Goal: Communication & Community: Answer question/provide support

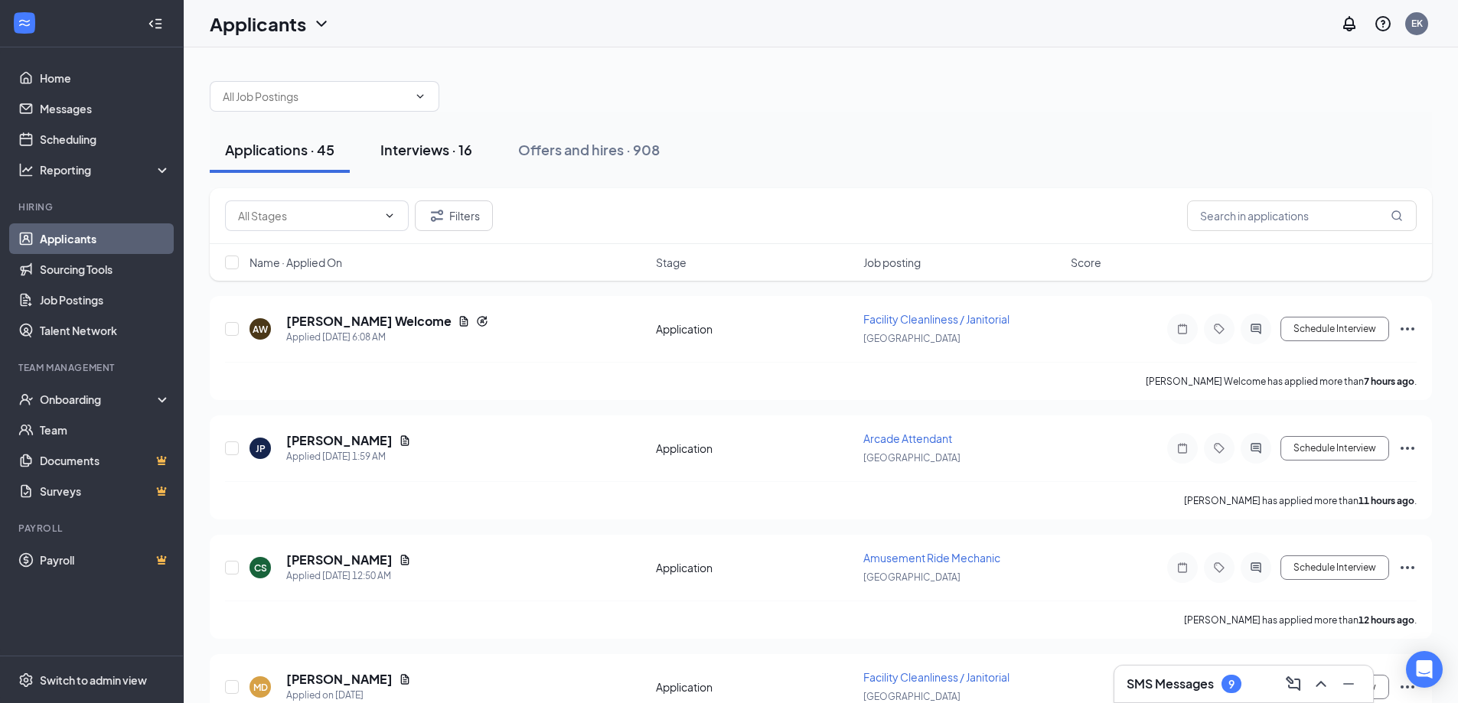
drag, startPoint x: 450, startPoint y: 150, endPoint x: 438, endPoint y: 161, distance: 16.3
click at [449, 150] on div "Interviews · 16" at bounding box center [426, 149] width 92 height 19
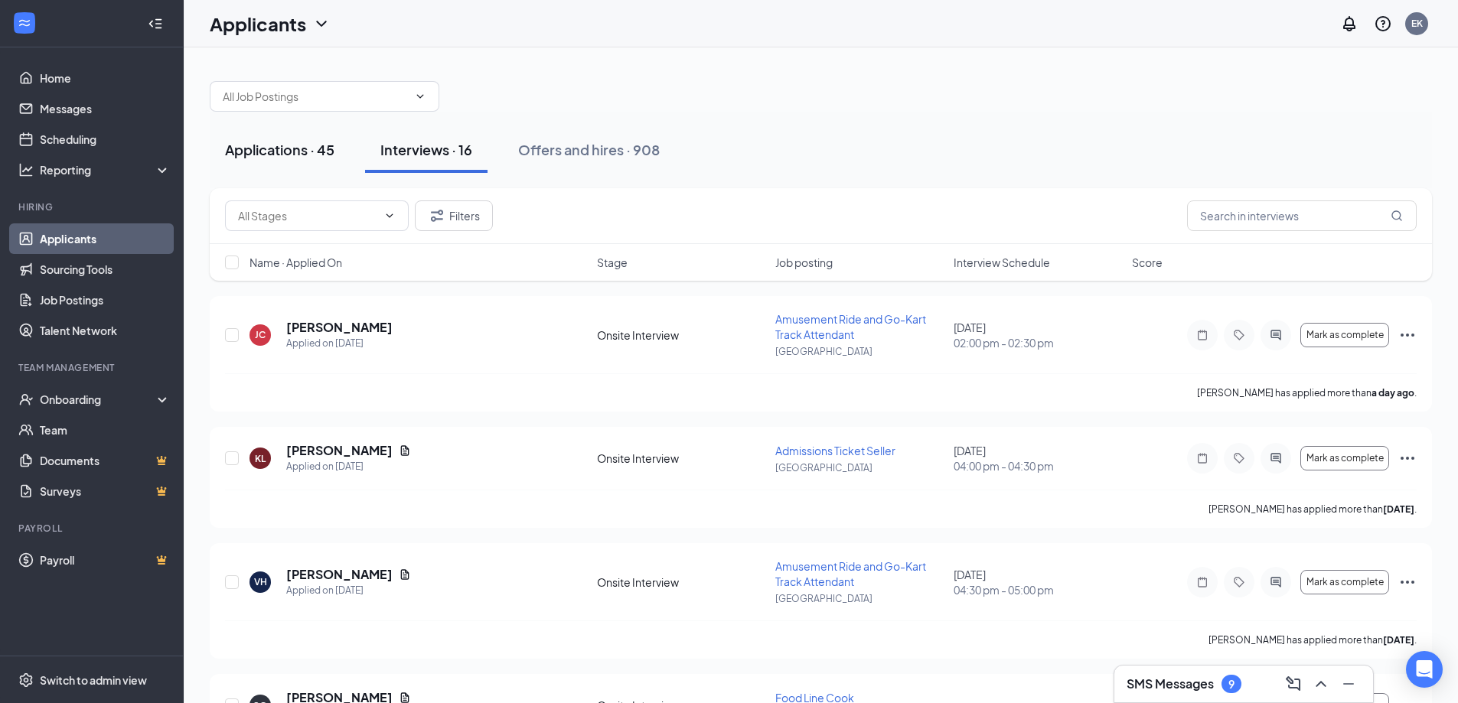
click at [281, 157] on div "Applications · 45" at bounding box center [279, 149] width 109 height 19
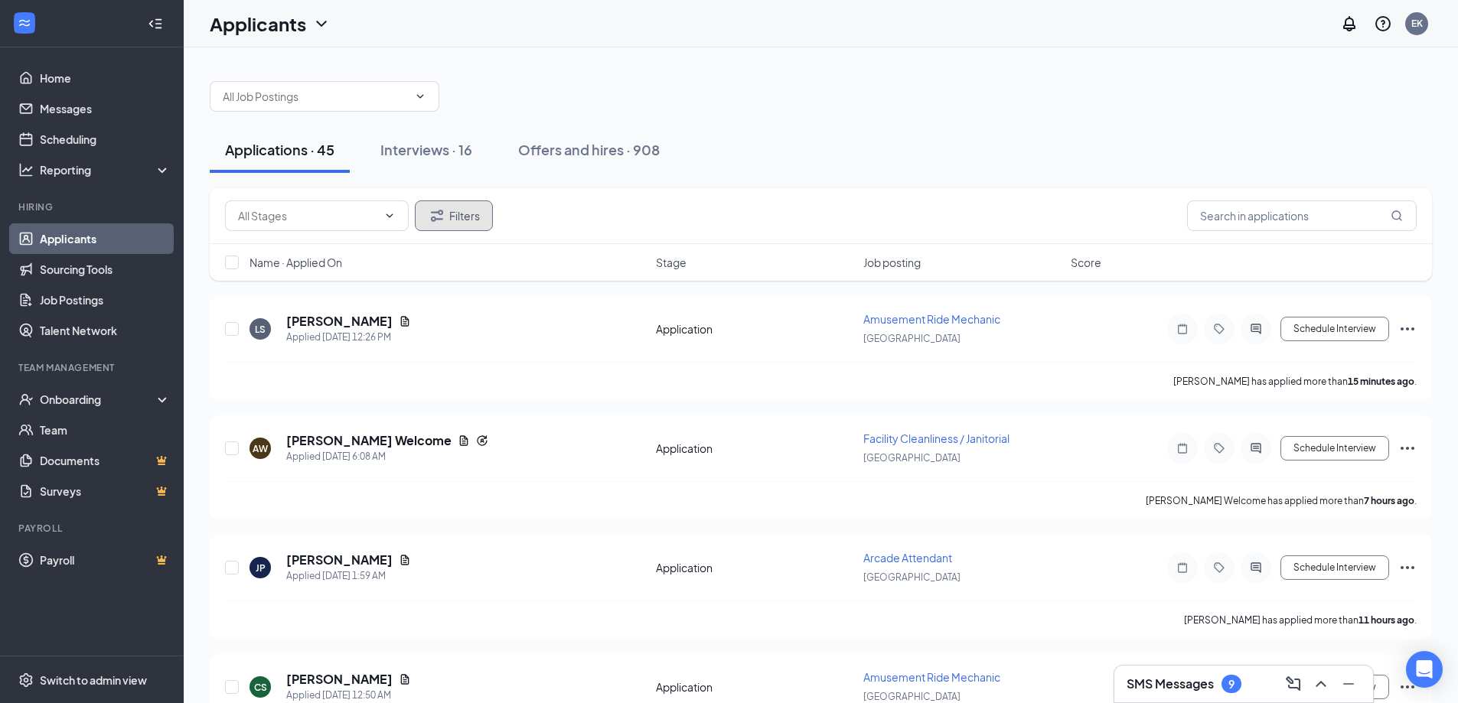
click at [474, 202] on button "Filters" at bounding box center [454, 215] width 78 height 31
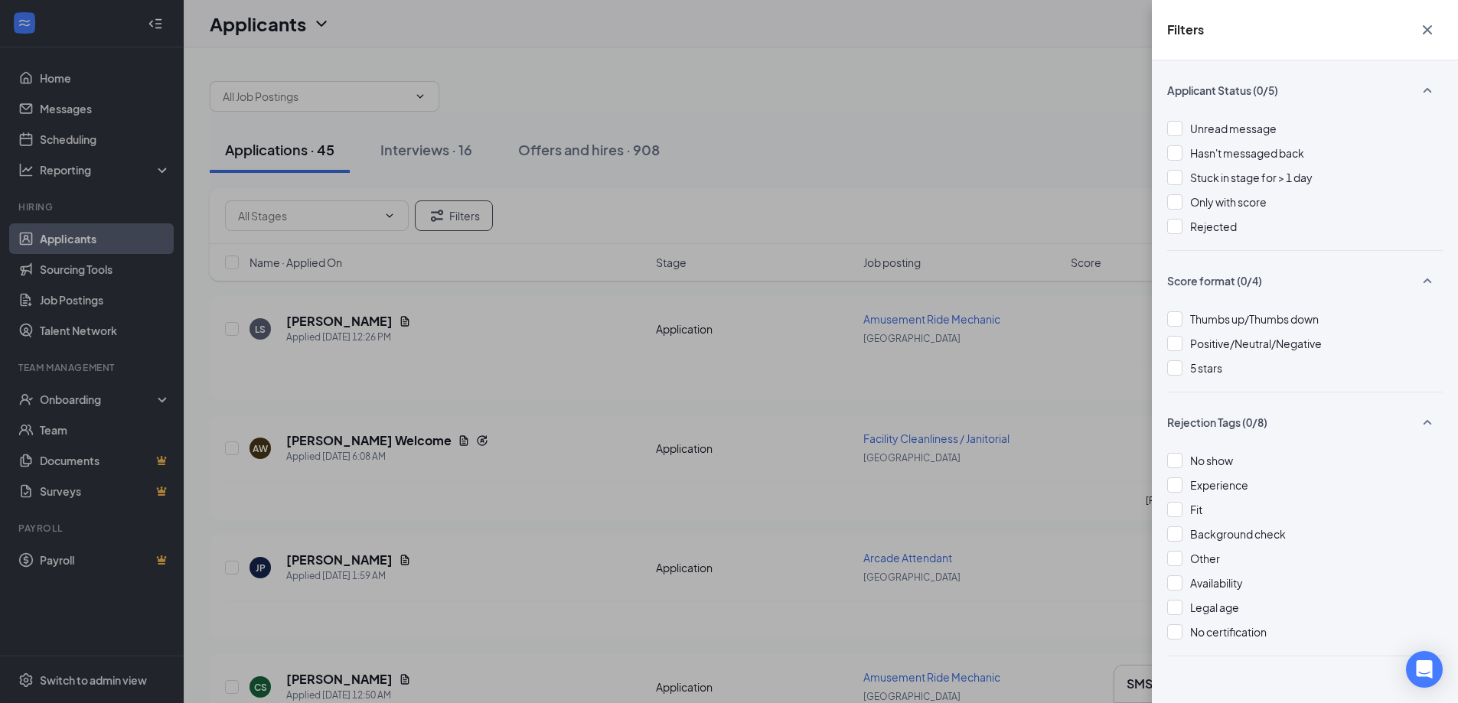
click at [616, 323] on div "Filters Applicant Status (0/5) Unread message Hasn't messaged back Stuck in sta…" at bounding box center [729, 351] width 1458 height 703
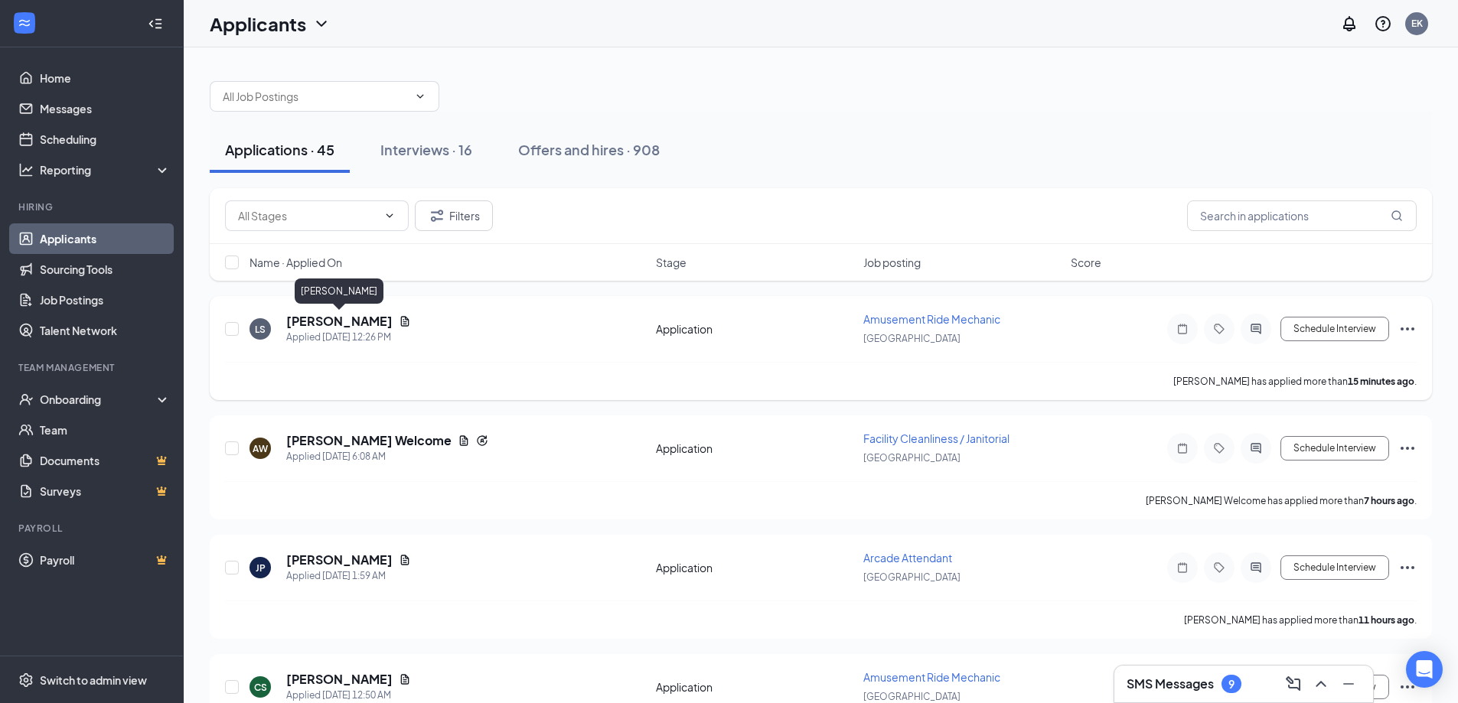
click at [349, 323] on h5 "[PERSON_NAME]" at bounding box center [339, 321] width 106 height 17
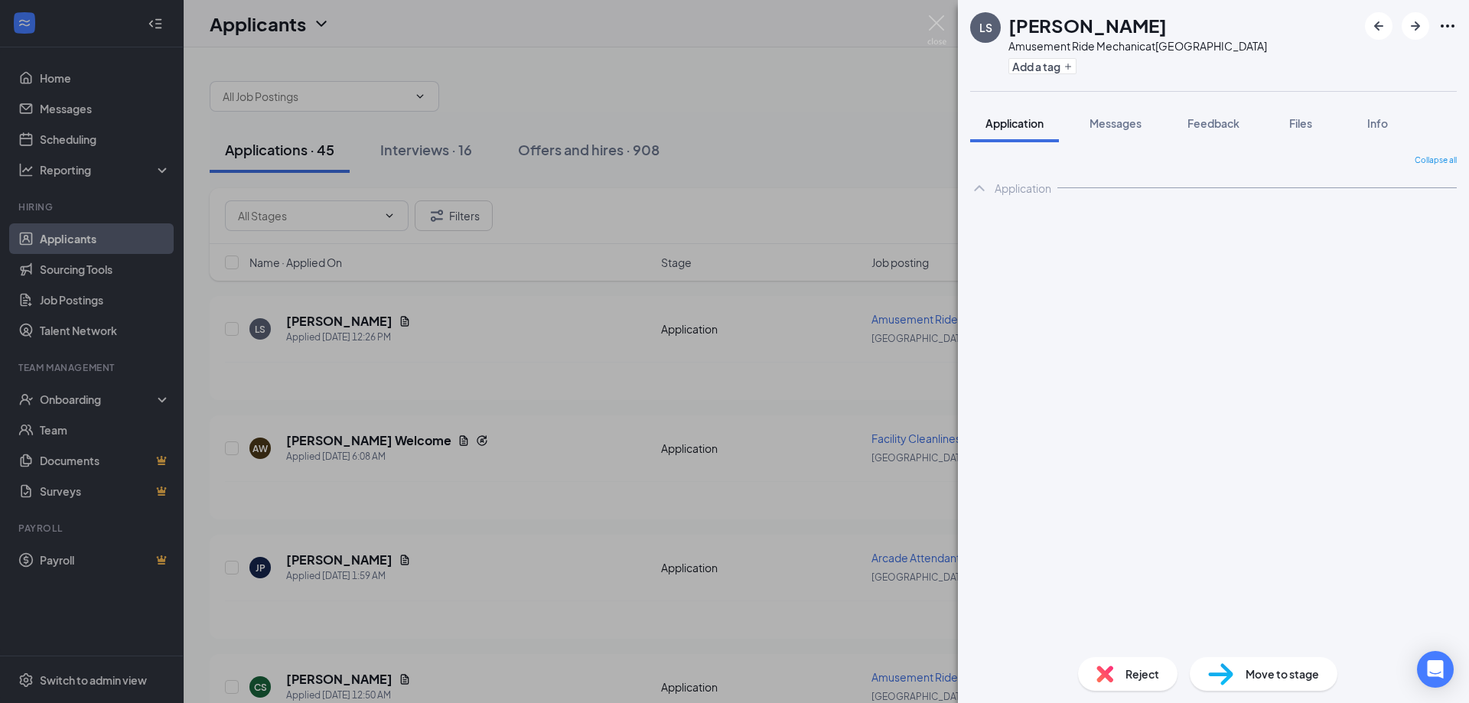
click at [941, 19] on img at bounding box center [936, 30] width 19 height 30
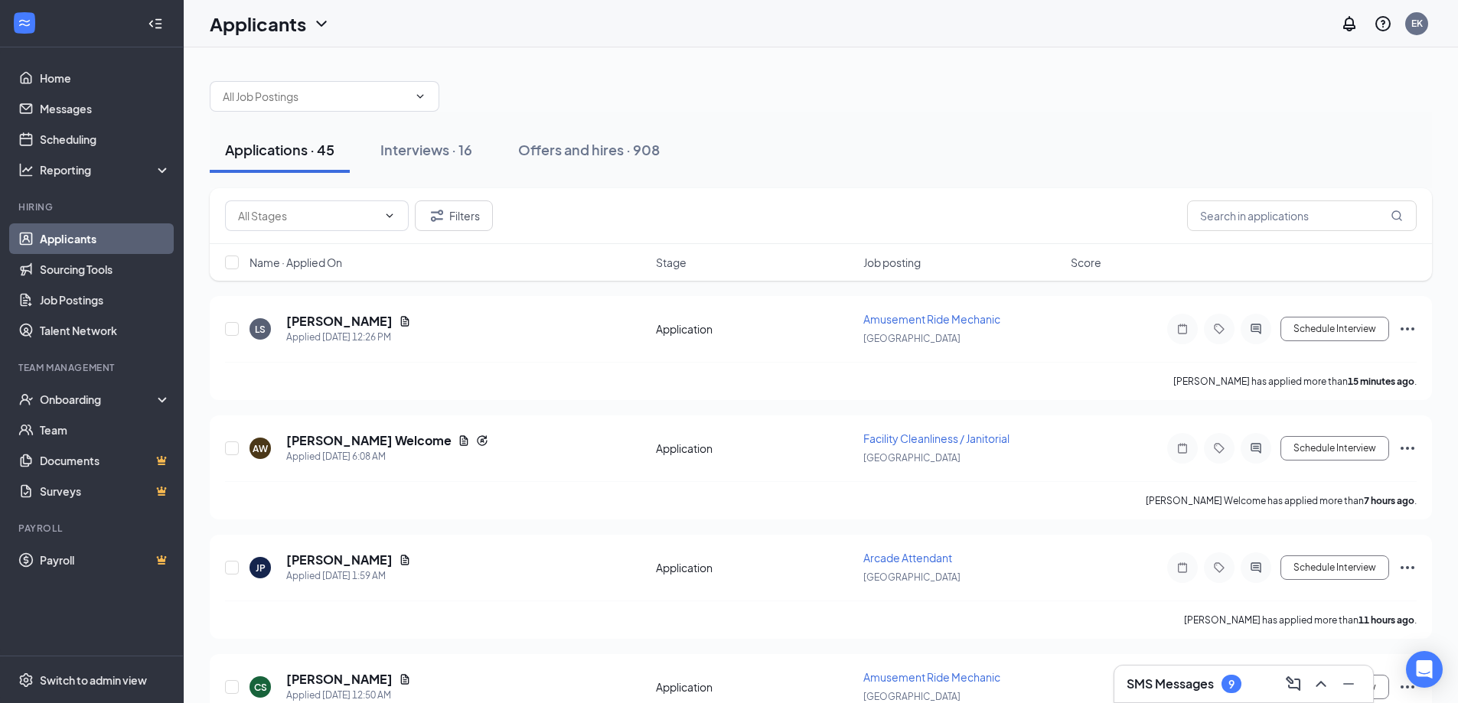
click at [941, 19] on div "Applicants EK" at bounding box center [821, 23] width 1274 height 47
click at [1205, 673] on div "SMS Messages 9" at bounding box center [1243, 684] width 234 height 24
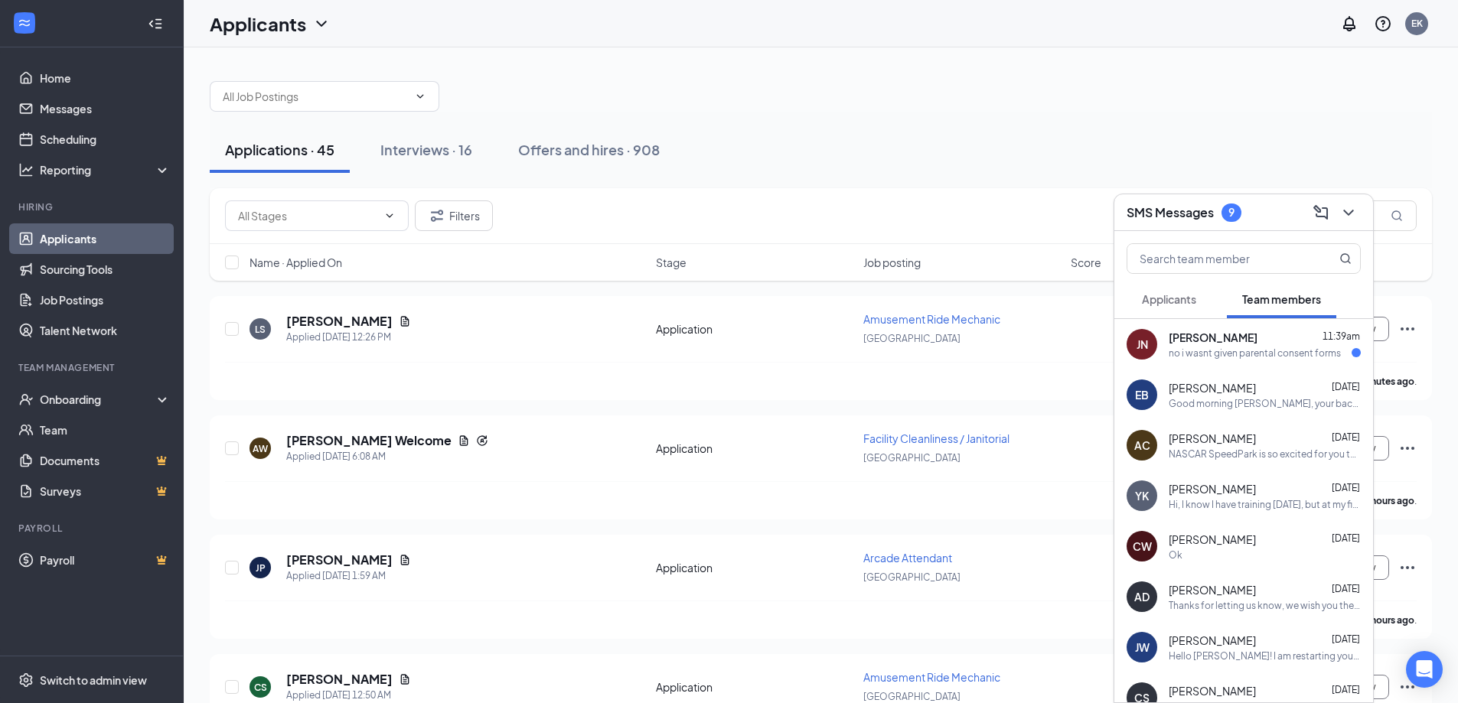
click at [1272, 323] on div "JN [PERSON_NAME] 11:39am no i wasnt given parental consent forms" at bounding box center [1243, 344] width 259 height 51
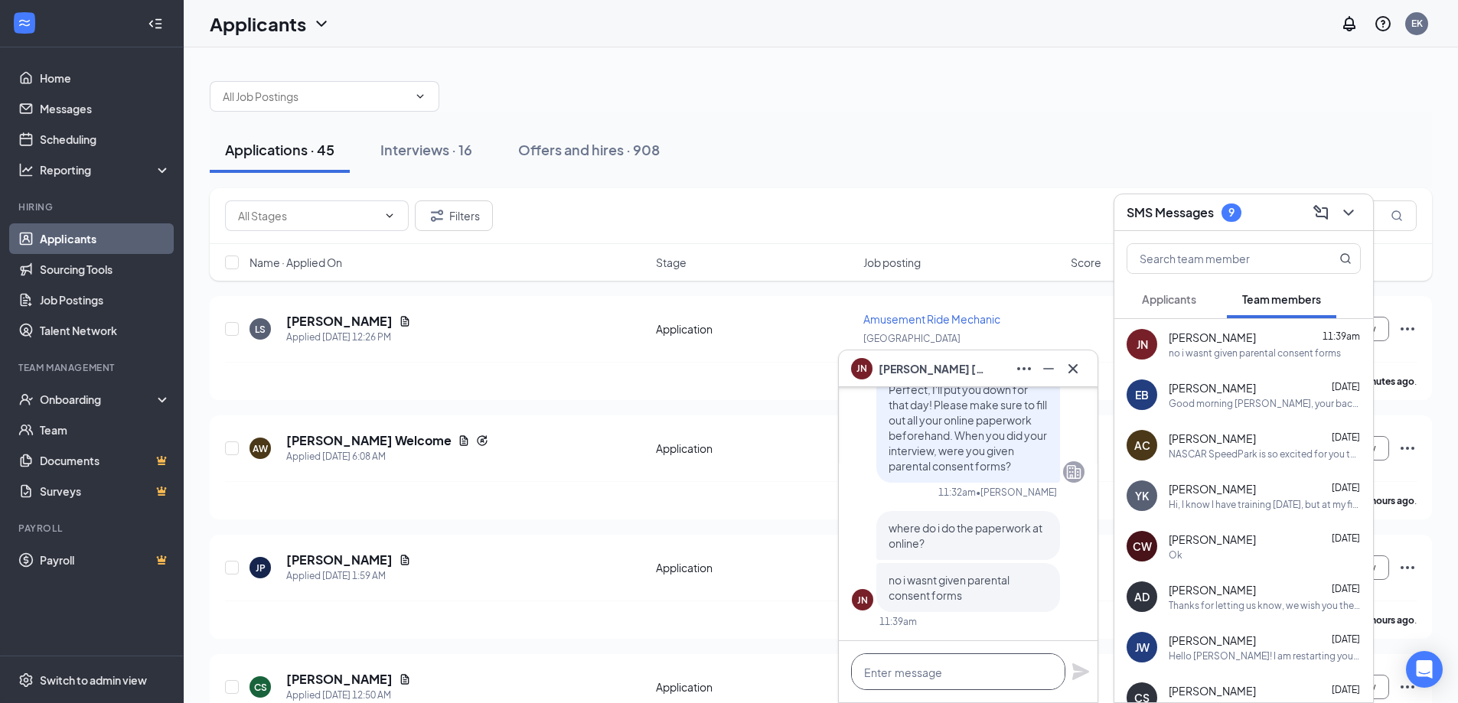
click at [955, 667] on textarea at bounding box center [958, 671] width 214 height 37
type textarea "I"
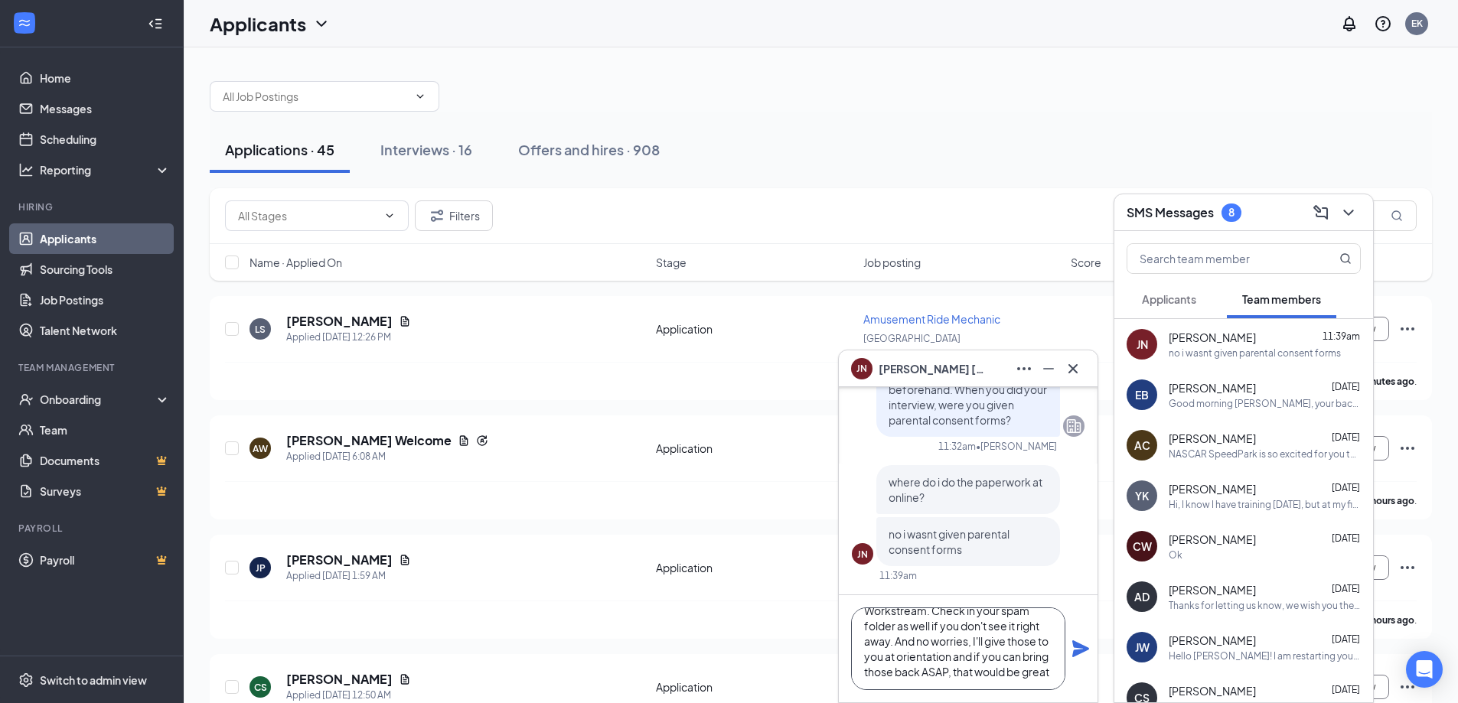
scroll to position [62, 0]
type textarea "I sent a link to your email and messages! It should be through Workstream. Chec…"
click at [1079, 647] on icon "Plane" at bounding box center [1080, 648] width 17 height 17
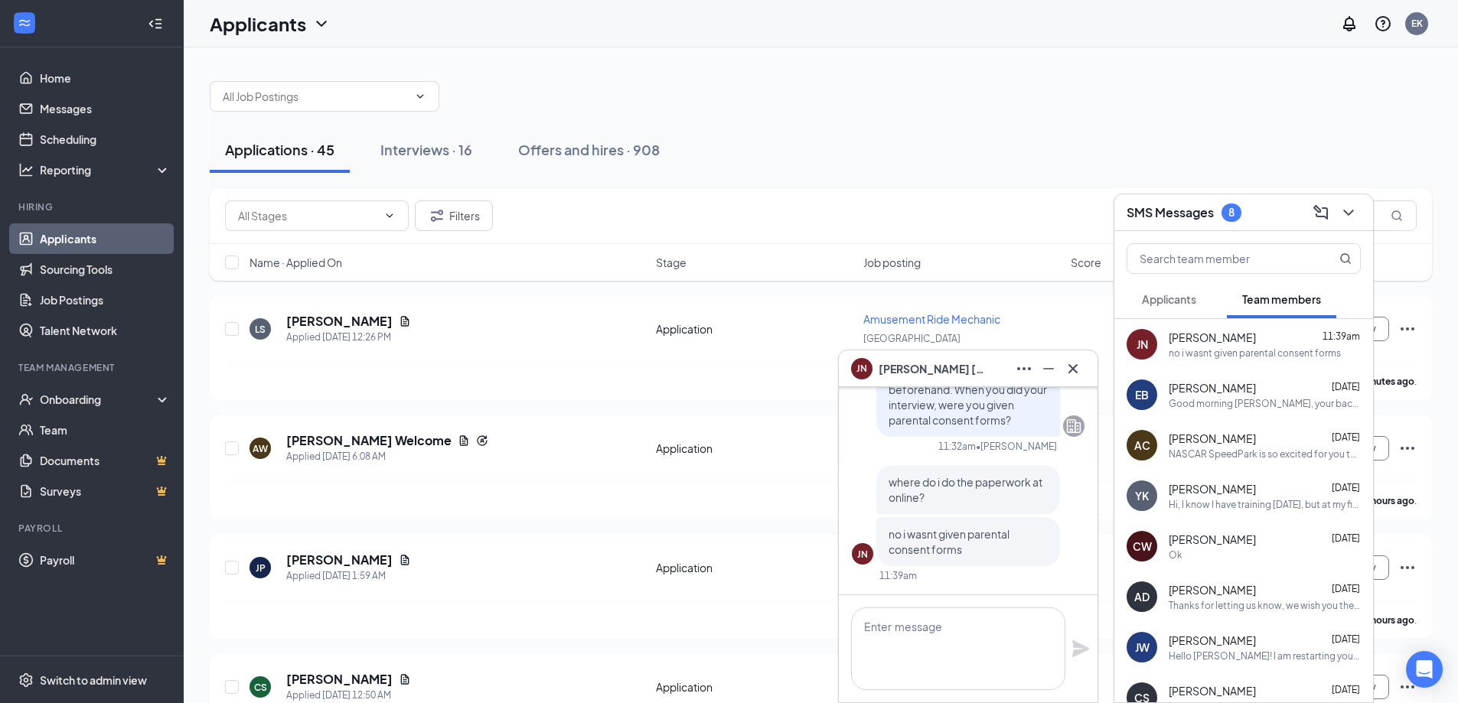
scroll to position [0, 0]
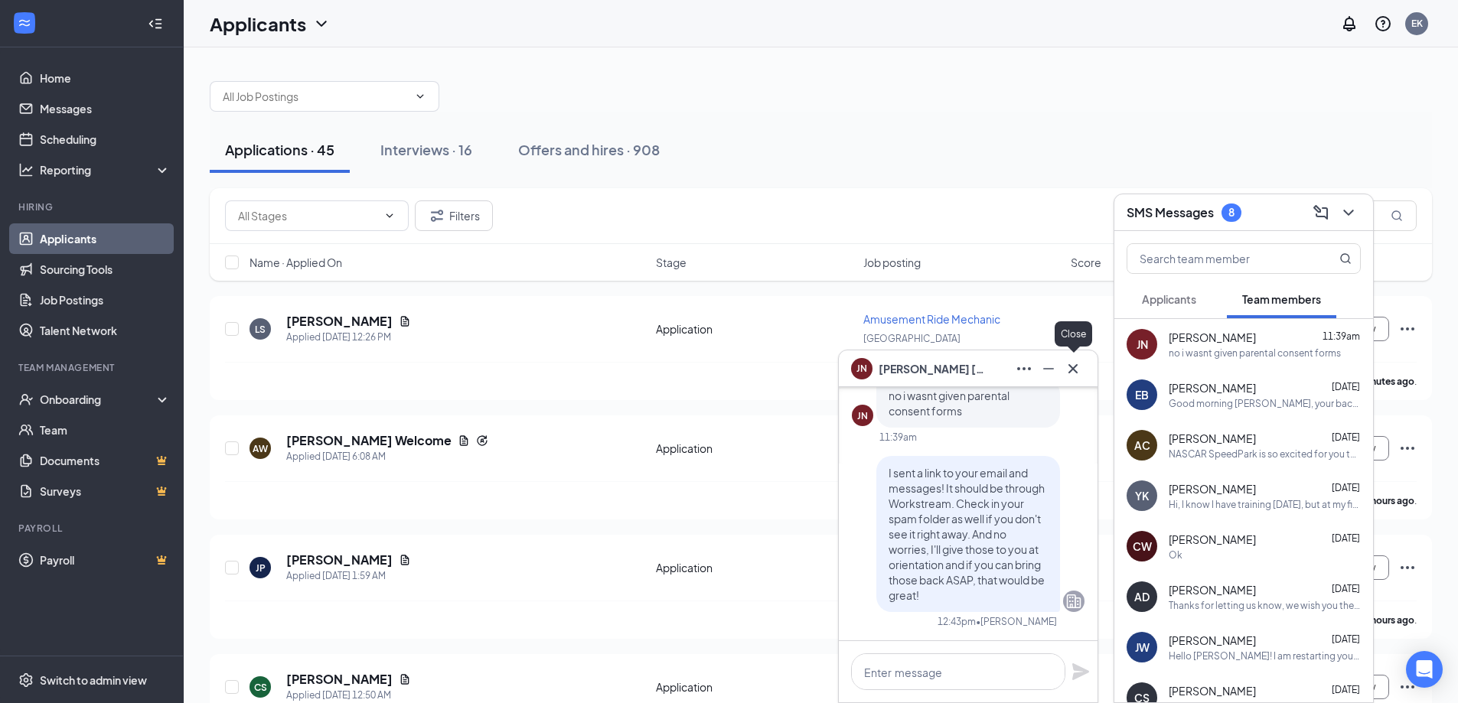
click at [1077, 371] on icon "Cross" at bounding box center [1073, 369] width 18 height 18
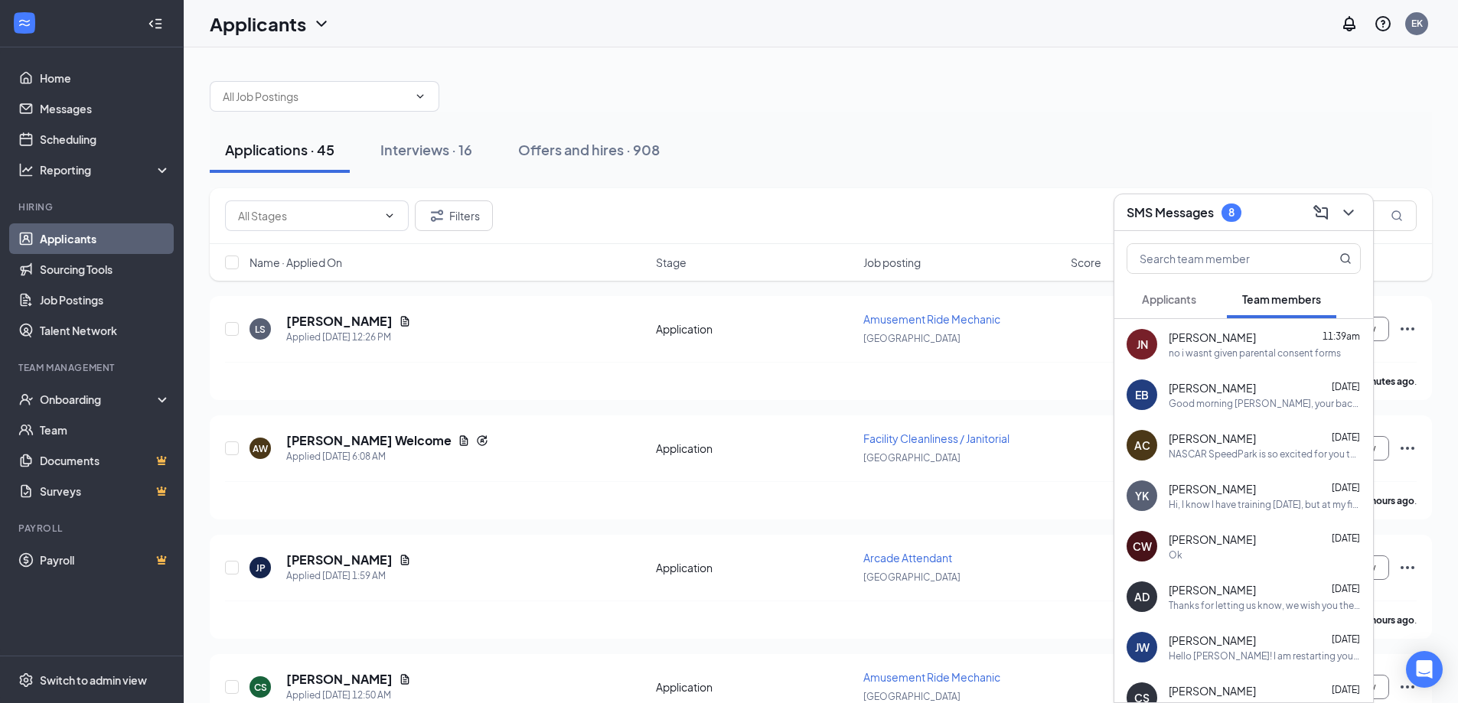
click at [1181, 288] on button "Applicants" at bounding box center [1168, 299] width 85 height 38
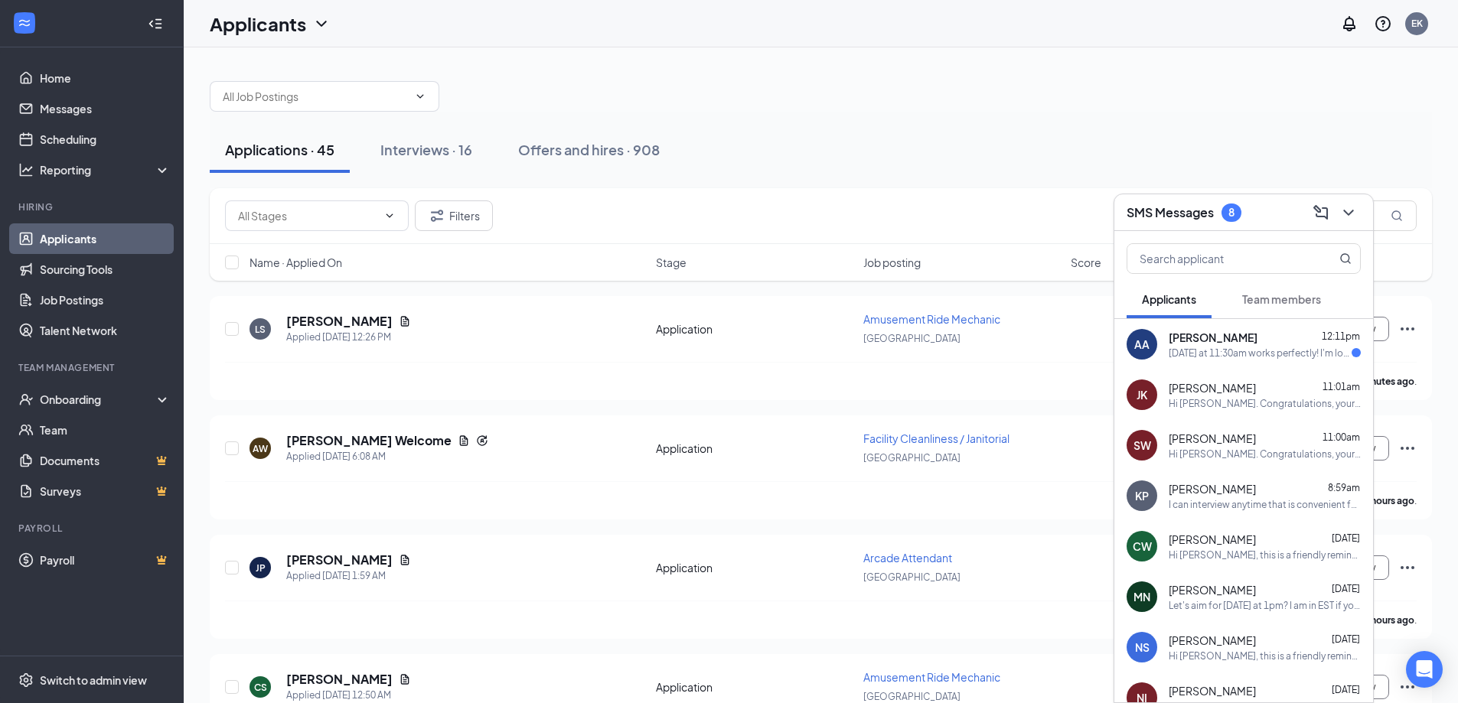
click at [1251, 349] on div "[DATE] at 11:30am works perfectly! I'm looking forward to meeting with you!" at bounding box center [1259, 353] width 183 height 13
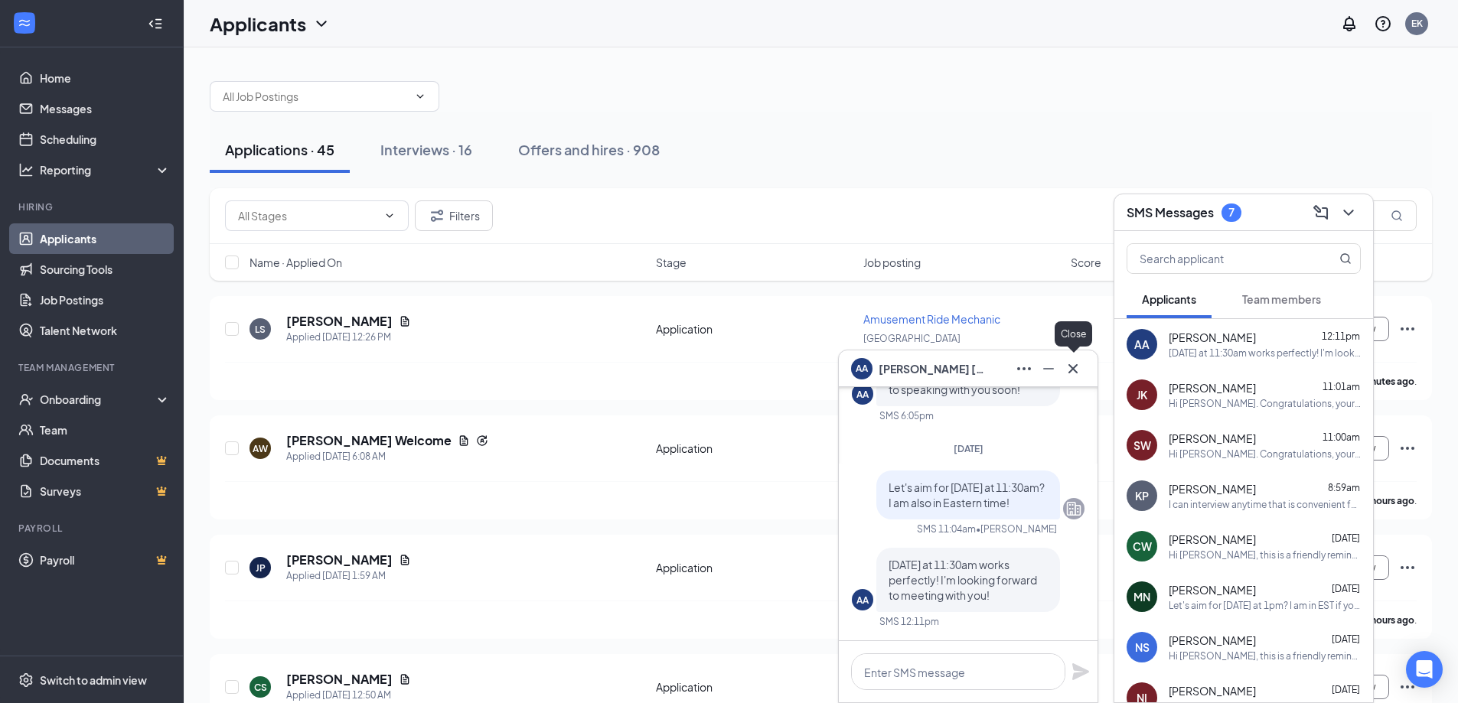
click at [1068, 371] on icon "Cross" at bounding box center [1073, 369] width 18 height 18
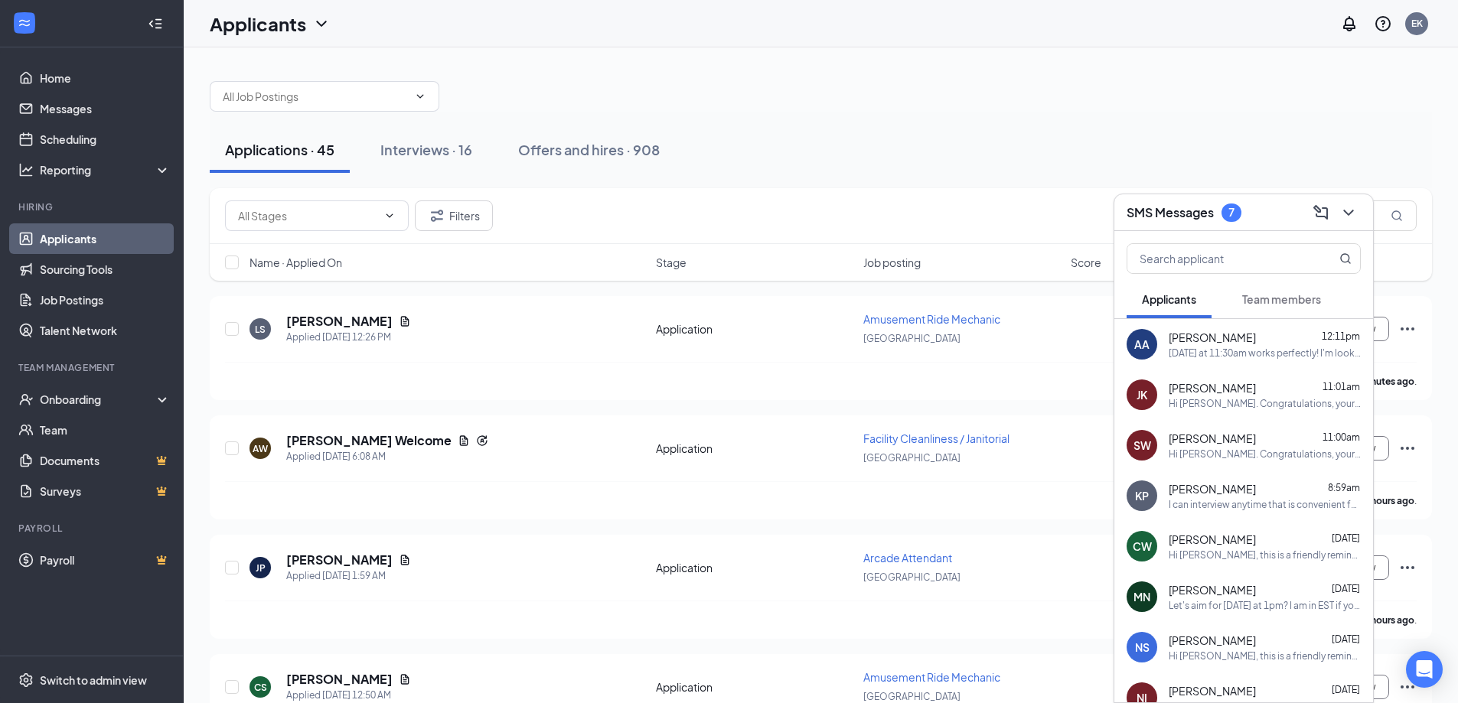
click at [1285, 300] on span "Team members" at bounding box center [1281, 299] width 79 height 14
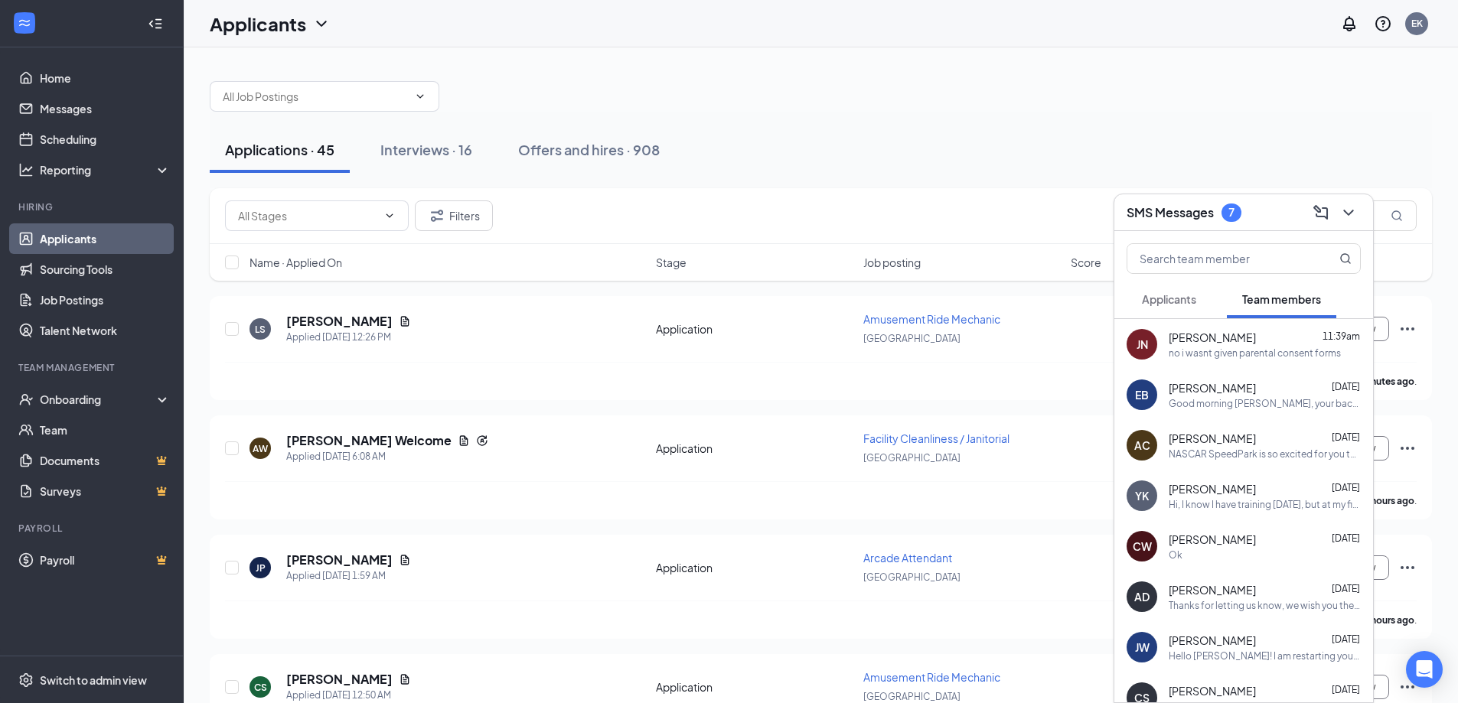
click at [1171, 351] on div "no i wasnt given parental consent forms" at bounding box center [1254, 353] width 172 height 13
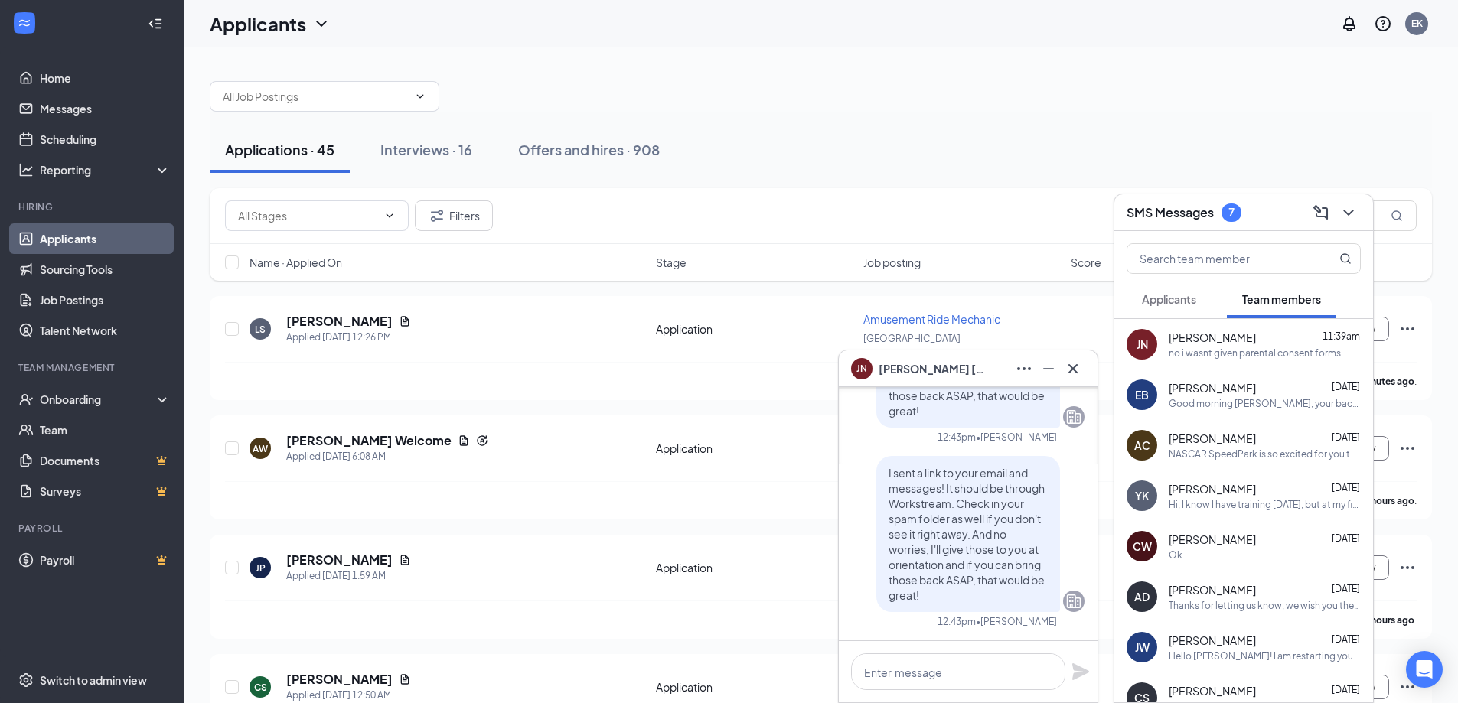
click at [1219, 397] on div "Good morning [PERSON_NAME], your background check came back this morning. Unfor…" at bounding box center [1264, 403] width 192 height 13
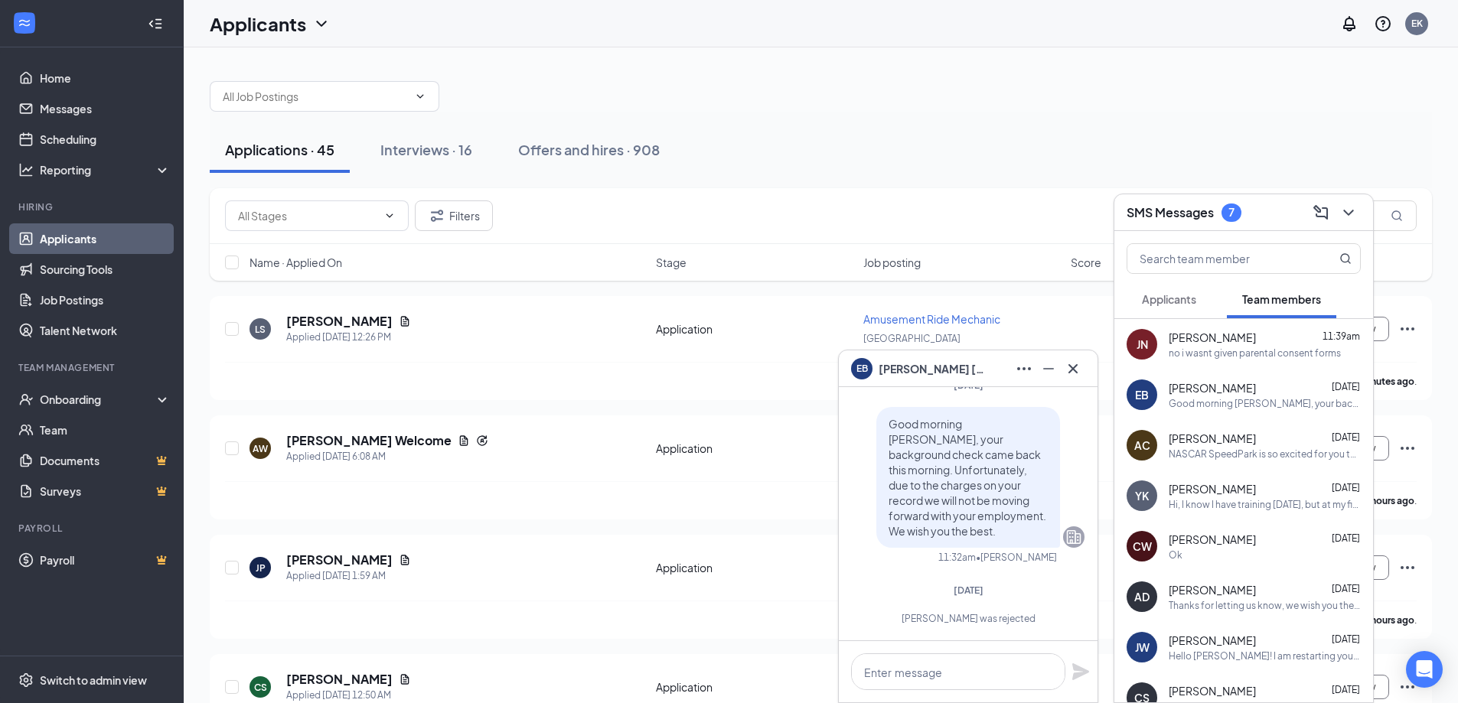
click at [1225, 343] on span "[PERSON_NAME]" at bounding box center [1211, 337] width 87 height 15
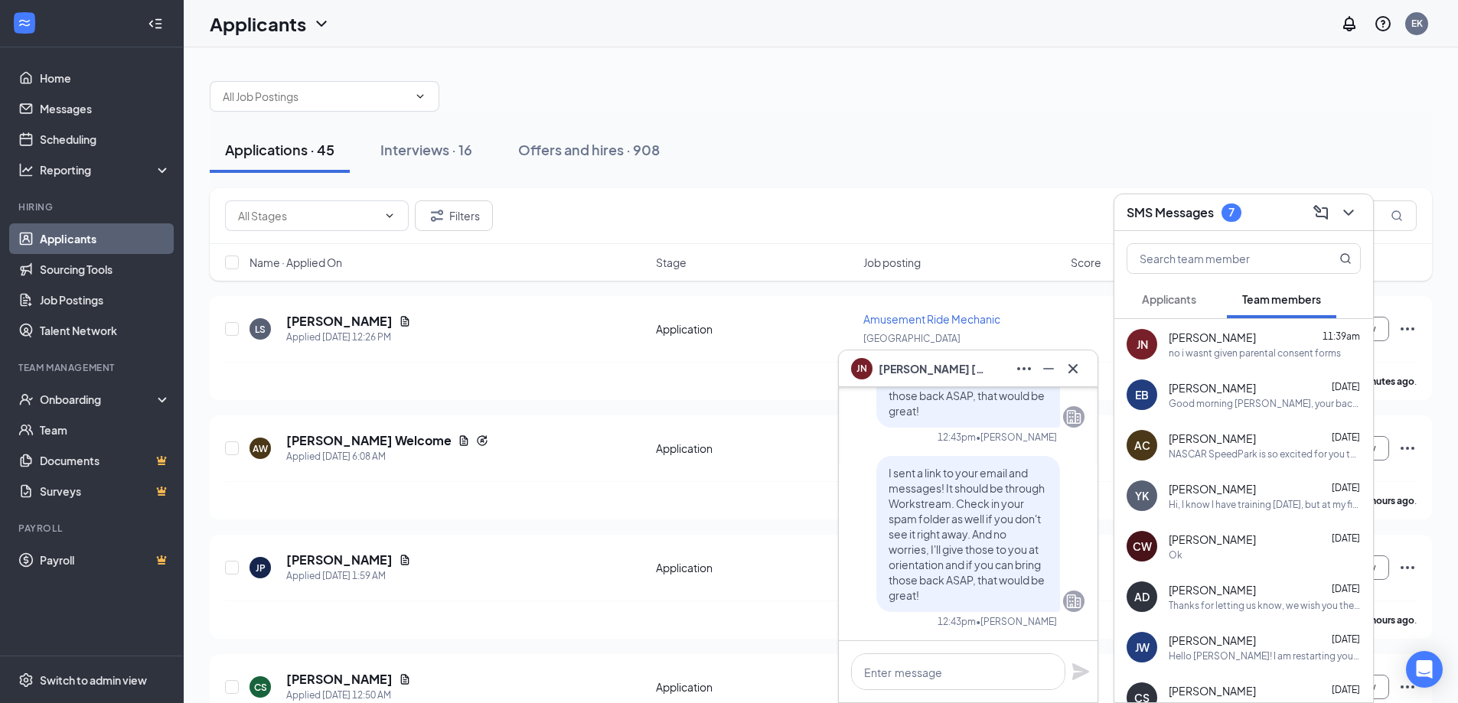
click at [1232, 386] on span "[PERSON_NAME]" at bounding box center [1211, 387] width 87 height 15
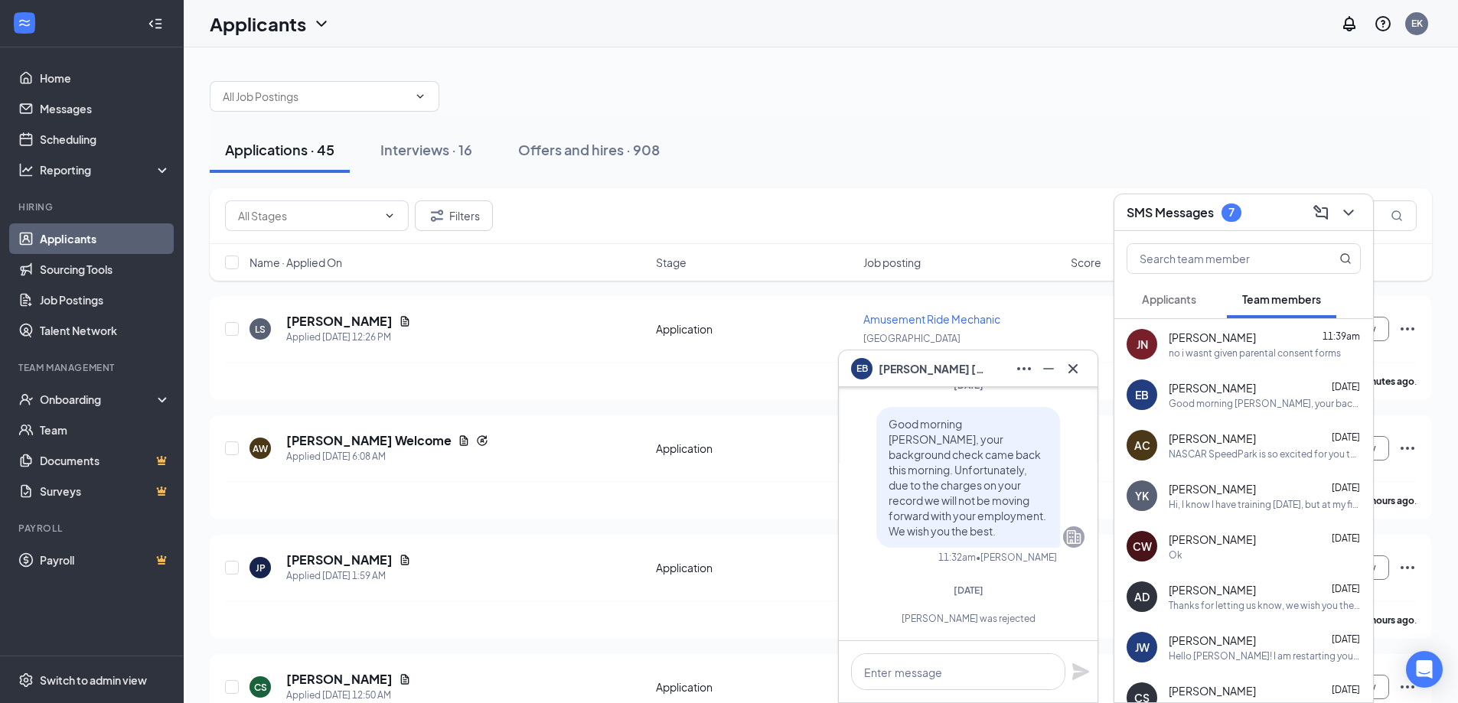
click at [1230, 348] on div "no i wasnt given parental consent forms" at bounding box center [1254, 353] width 172 height 13
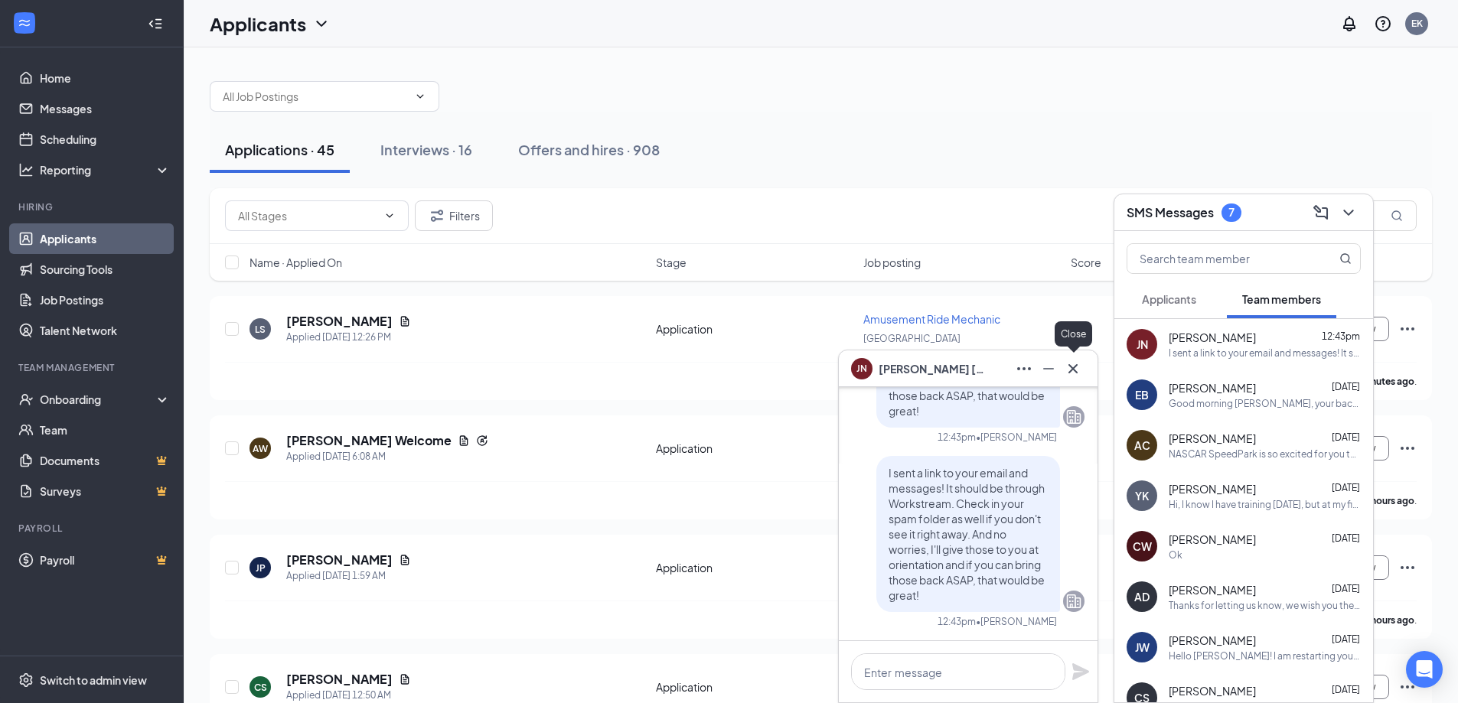
click at [1075, 369] on icon "Cross" at bounding box center [1073, 369] width 18 height 18
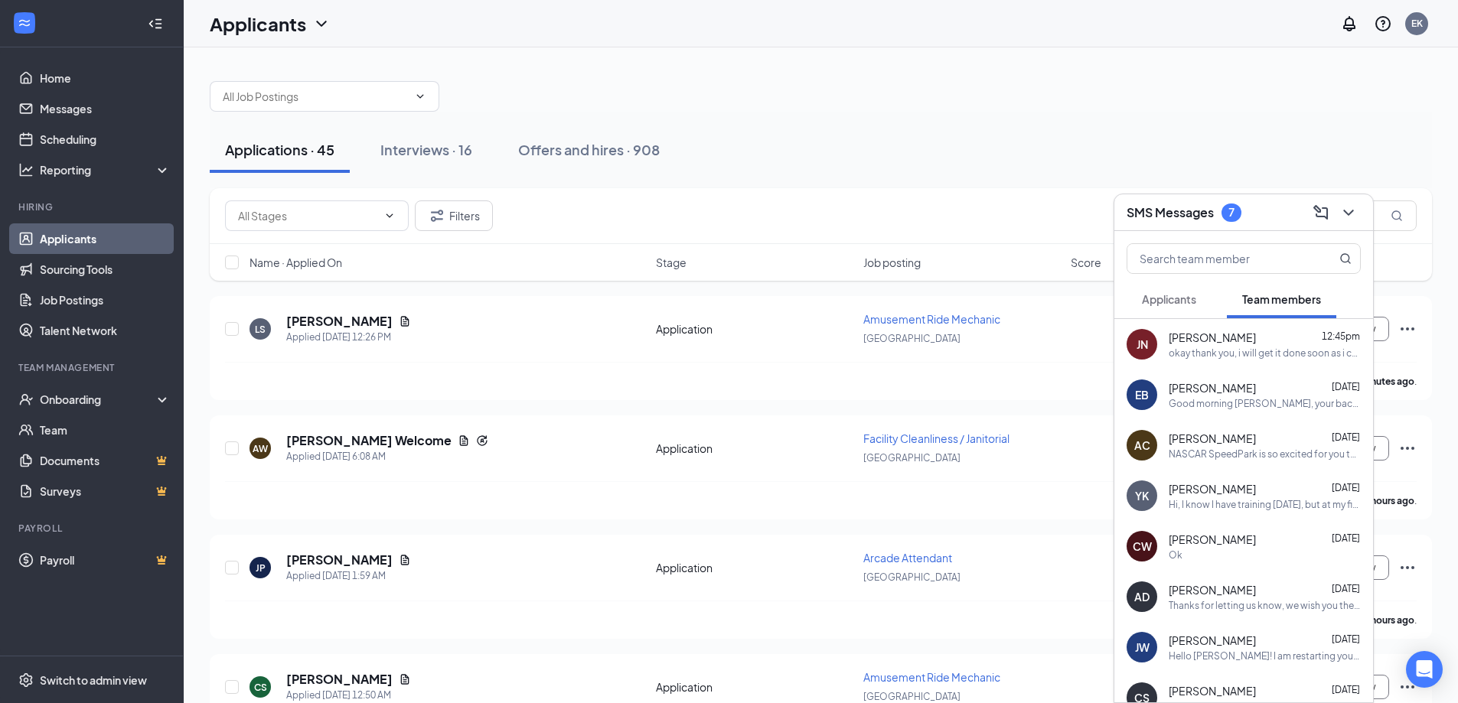
click at [1237, 357] on div "okay thank you, i will get it done soon as i can" at bounding box center [1264, 353] width 192 height 13
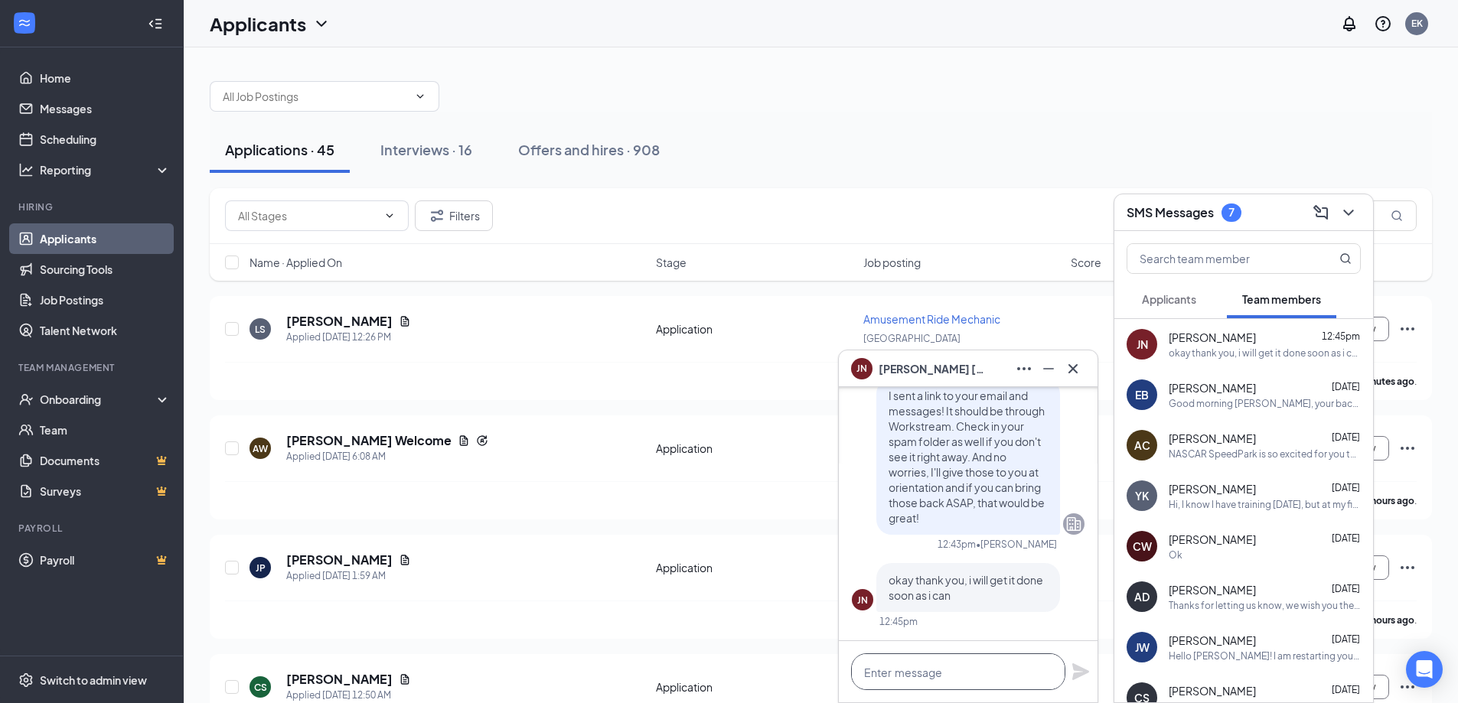
click at [897, 675] on textarea at bounding box center [958, 671] width 214 height 37
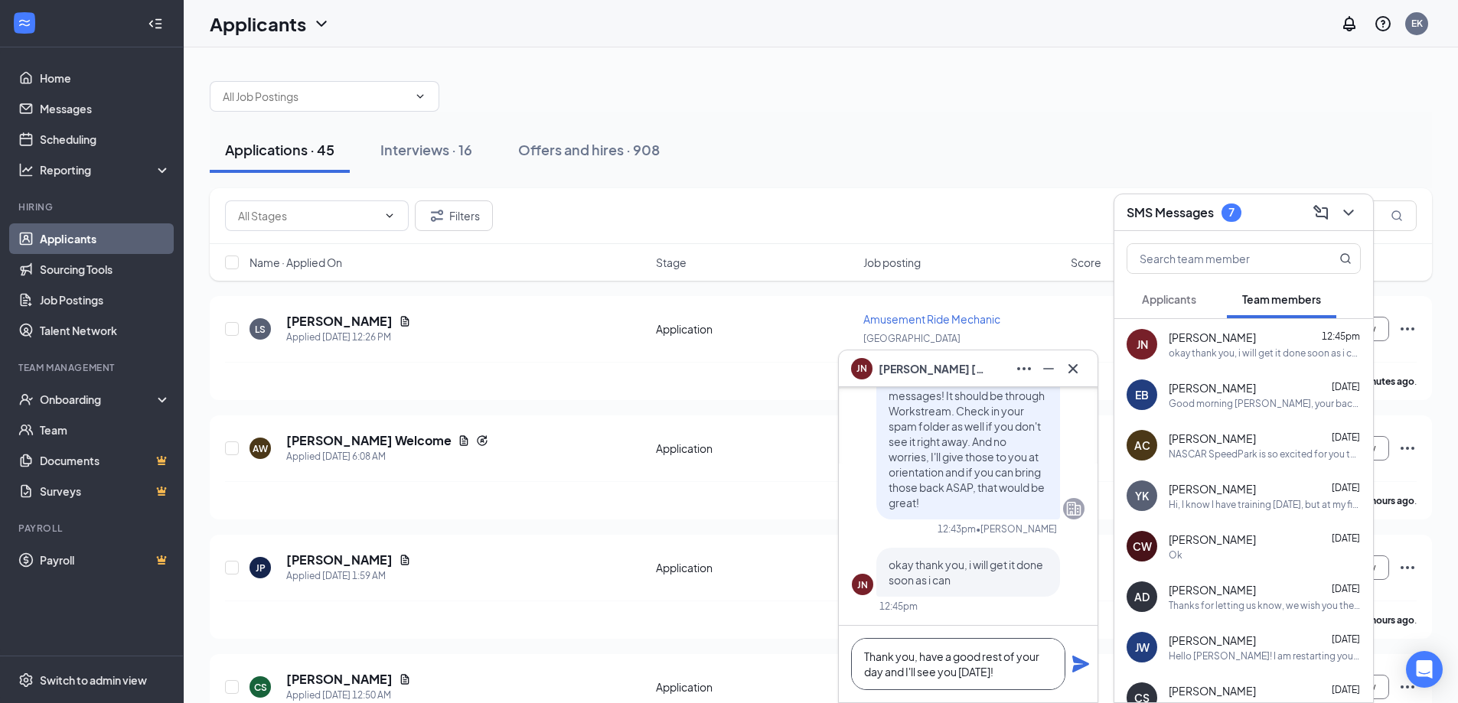
type textarea "Thank you, have a good rest of your day and I'll see you [DATE]!"
click at [1082, 666] on icon "Plane" at bounding box center [1080, 664] width 17 height 17
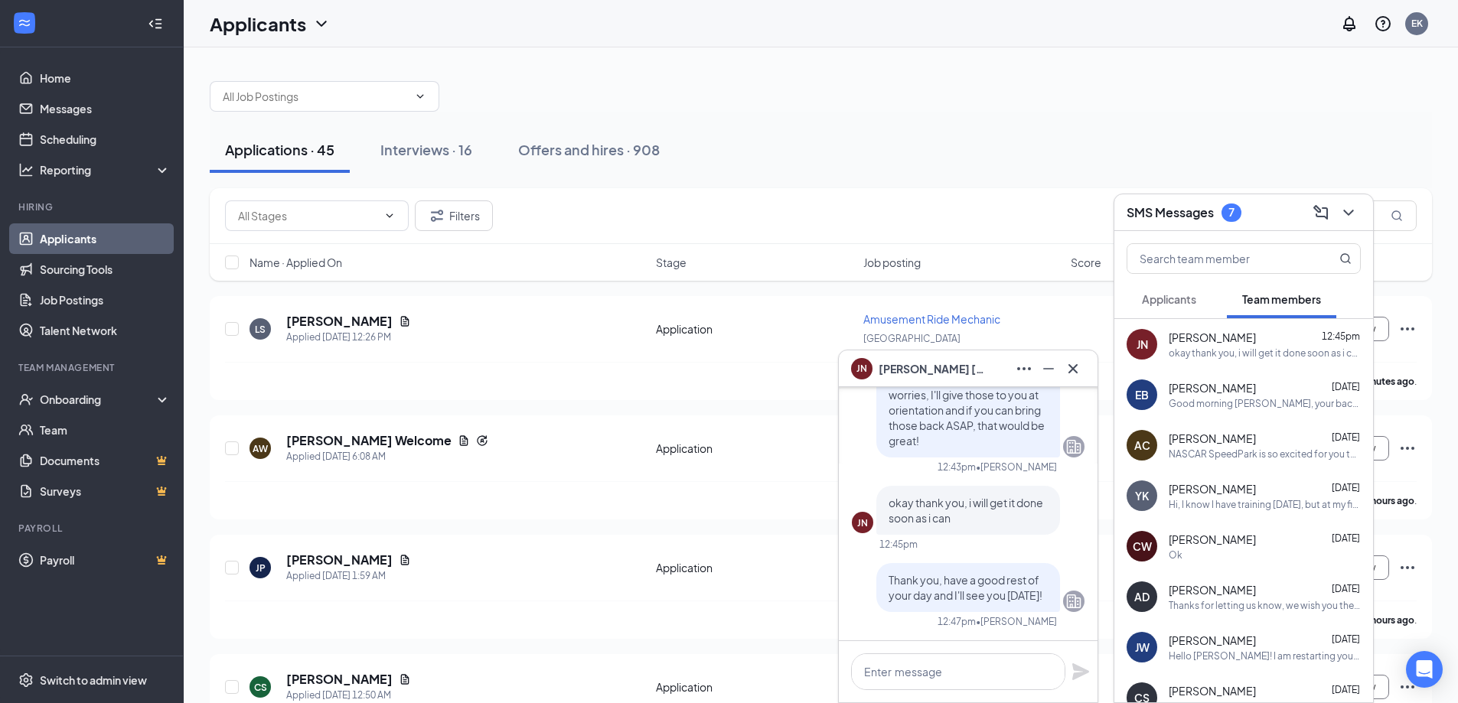
scroll to position [0, 0]
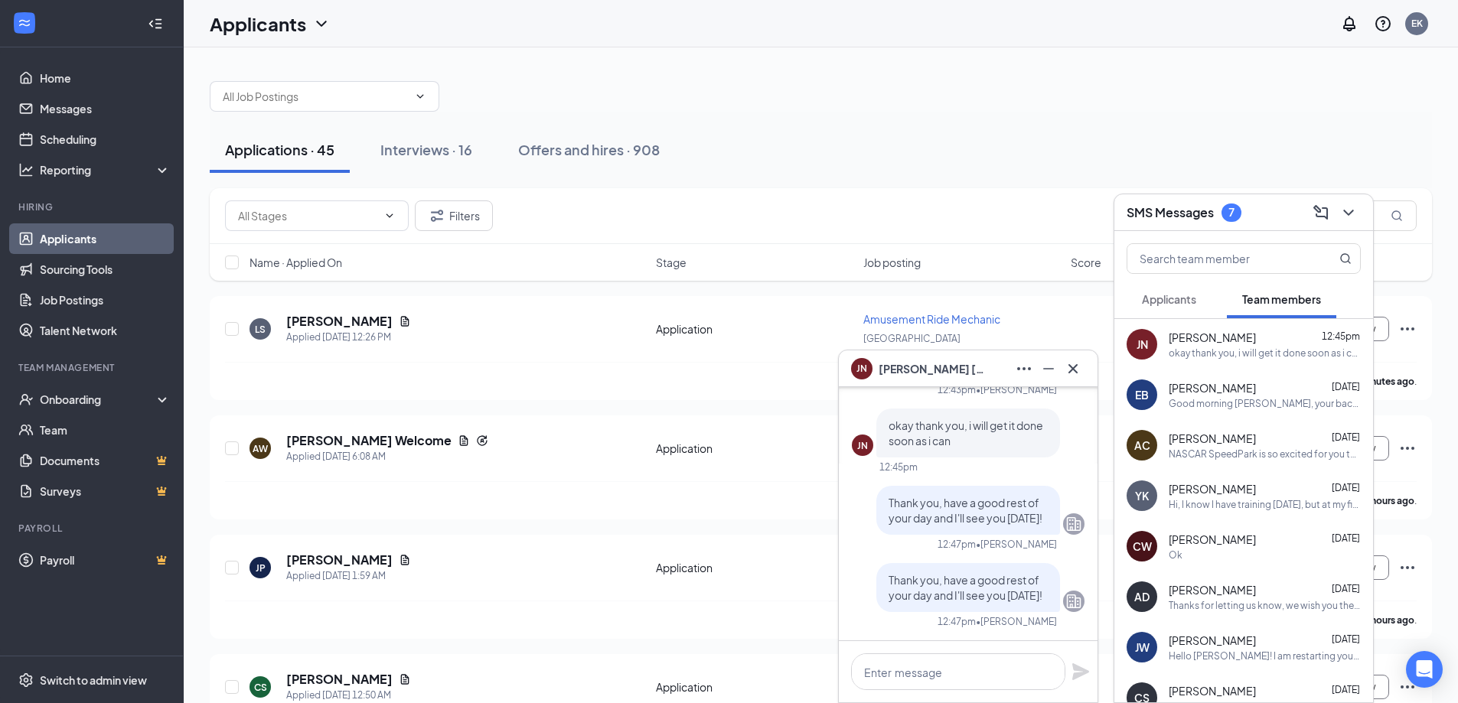
drag, startPoint x: 1203, startPoint y: 634, endPoint x: 1211, endPoint y: 629, distance: 10.0
click at [1210, 629] on div "[PERSON_NAME] [DATE] Hello [PERSON_NAME]! I am restarting your W-4 form - pleas…" at bounding box center [1243, 647] width 259 height 51
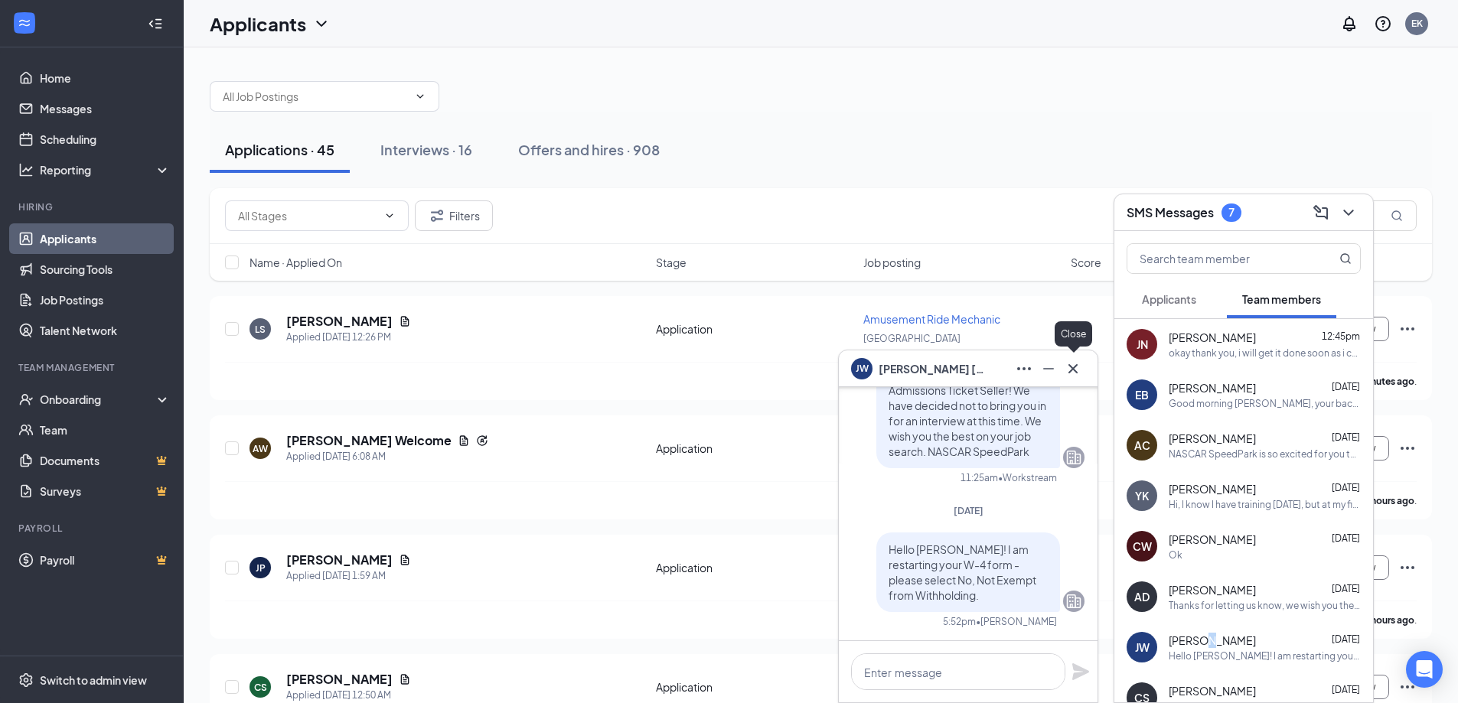
click at [1076, 374] on icon "Cross" at bounding box center [1073, 369] width 18 height 18
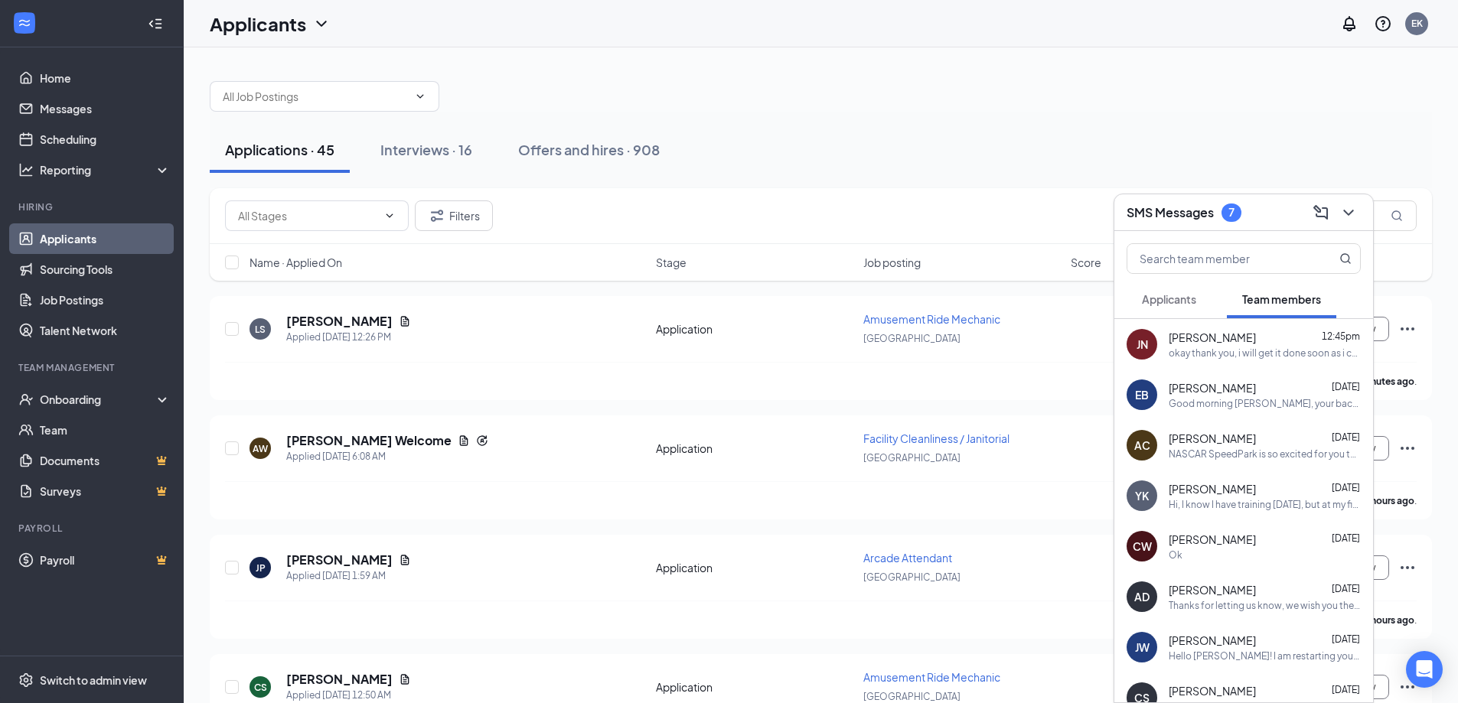
click at [1225, 347] on div "okay thank you, i will get it done soon as i can" at bounding box center [1264, 353] width 192 height 13
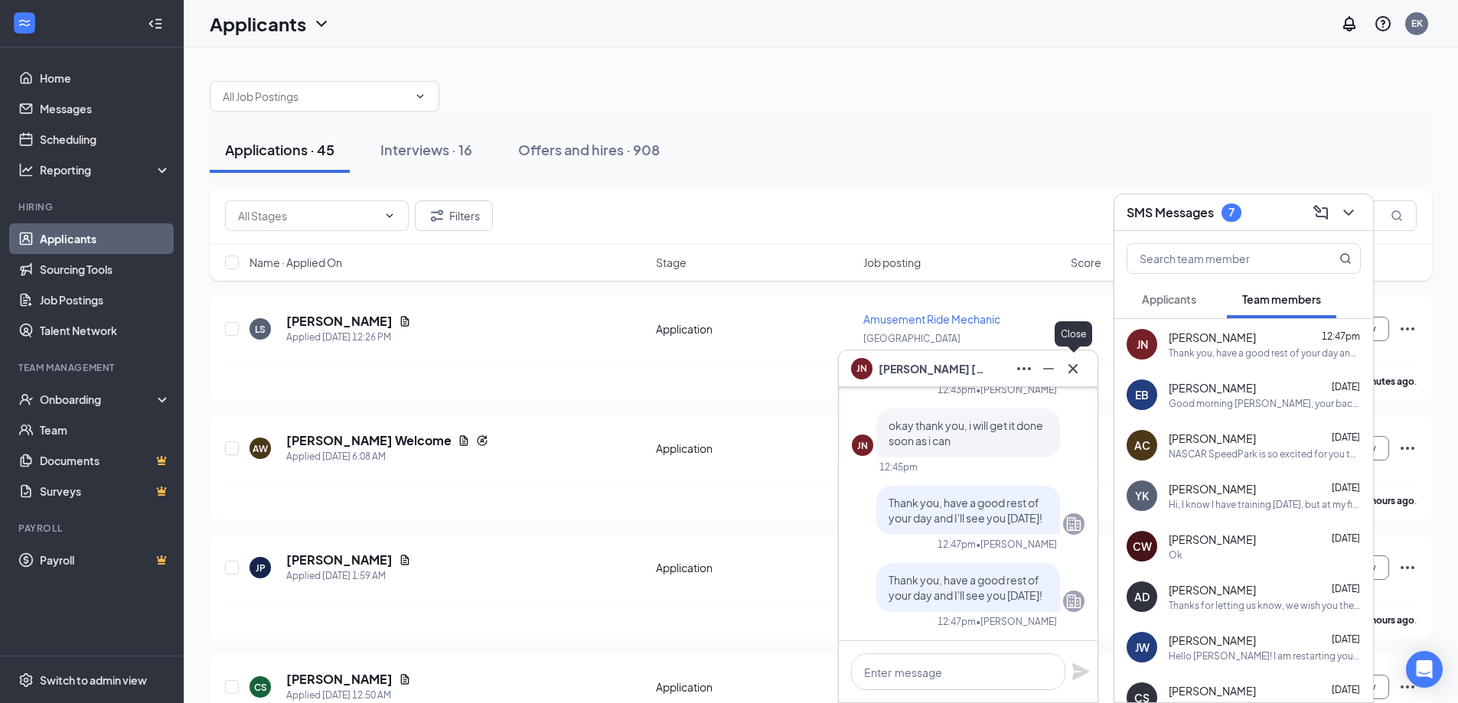
click at [1085, 358] on div "JN [PERSON_NAME]" at bounding box center [968, 368] width 259 height 37
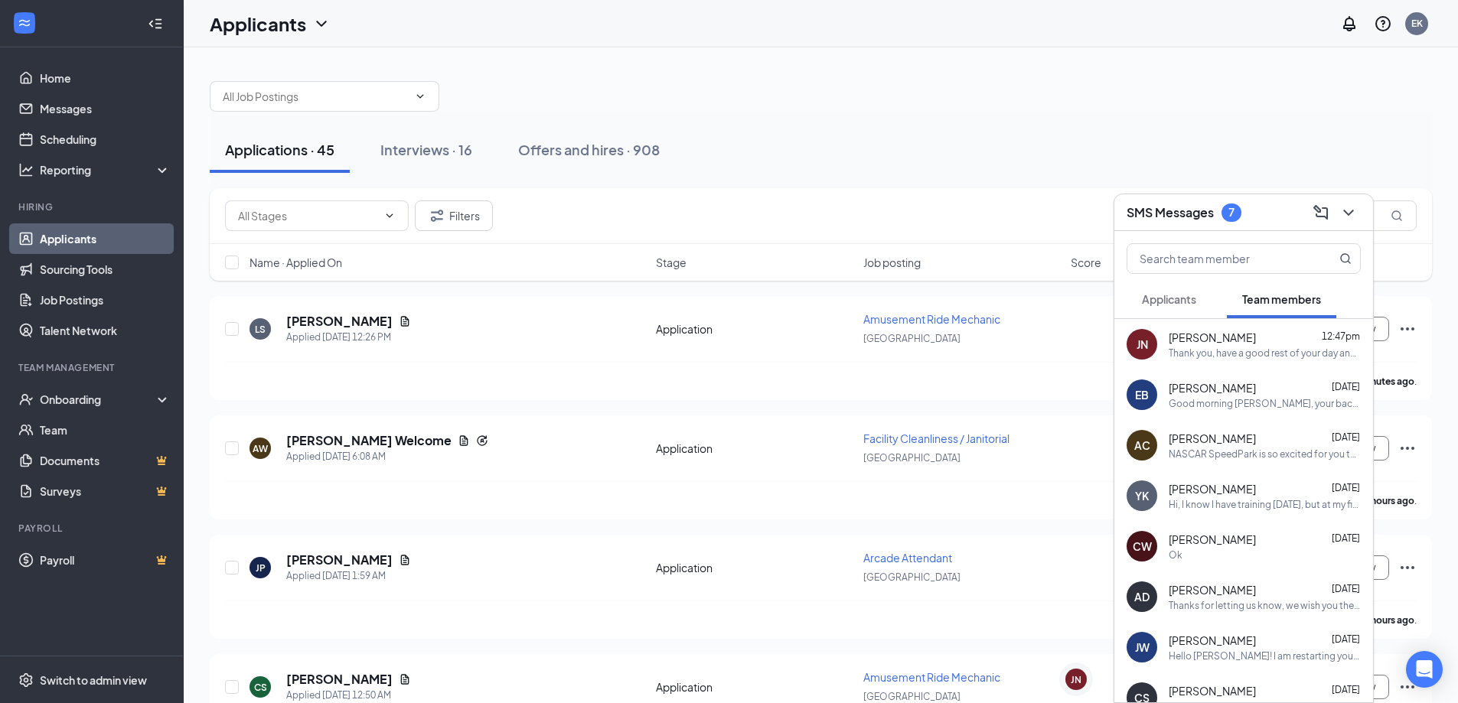
click at [1210, 215] on h3 "SMS Messages" at bounding box center [1169, 212] width 87 height 17
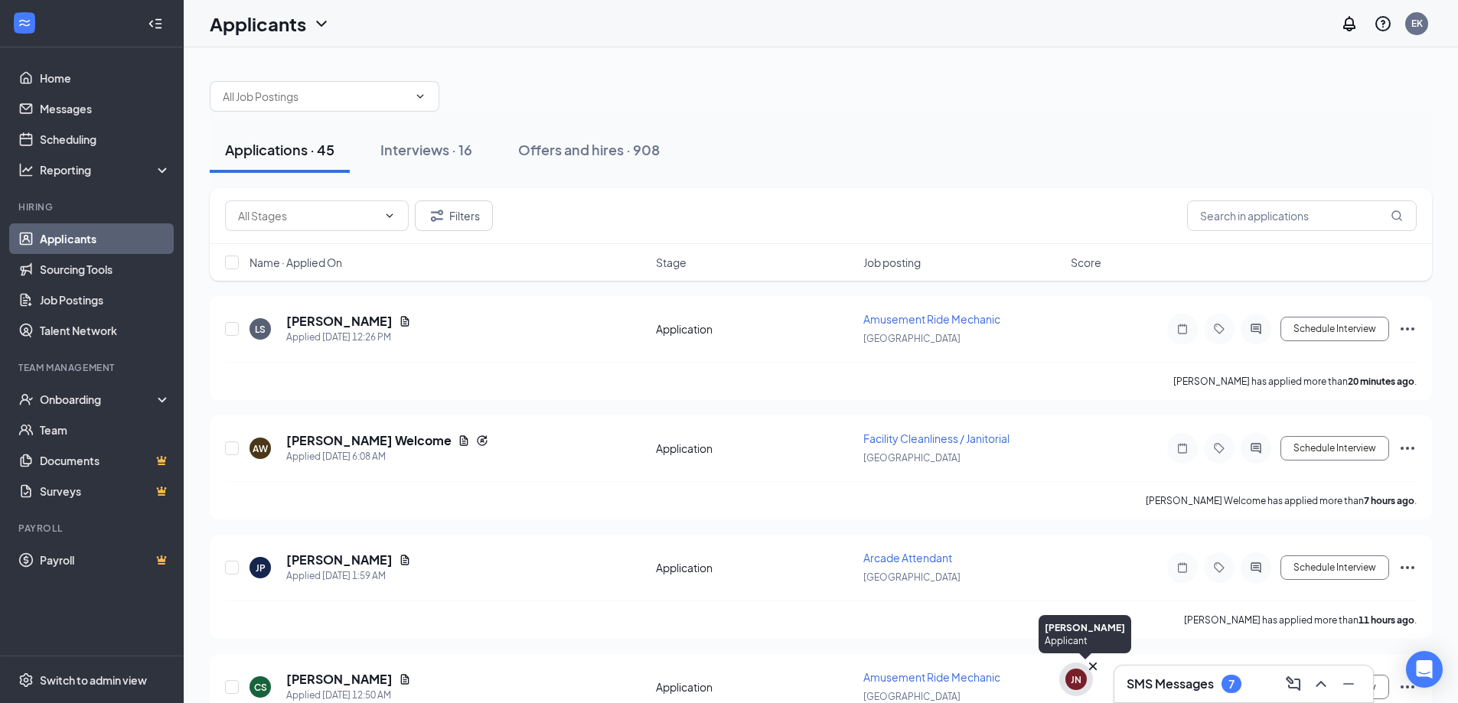
click at [1077, 677] on div "JN" at bounding box center [1075, 679] width 11 height 13
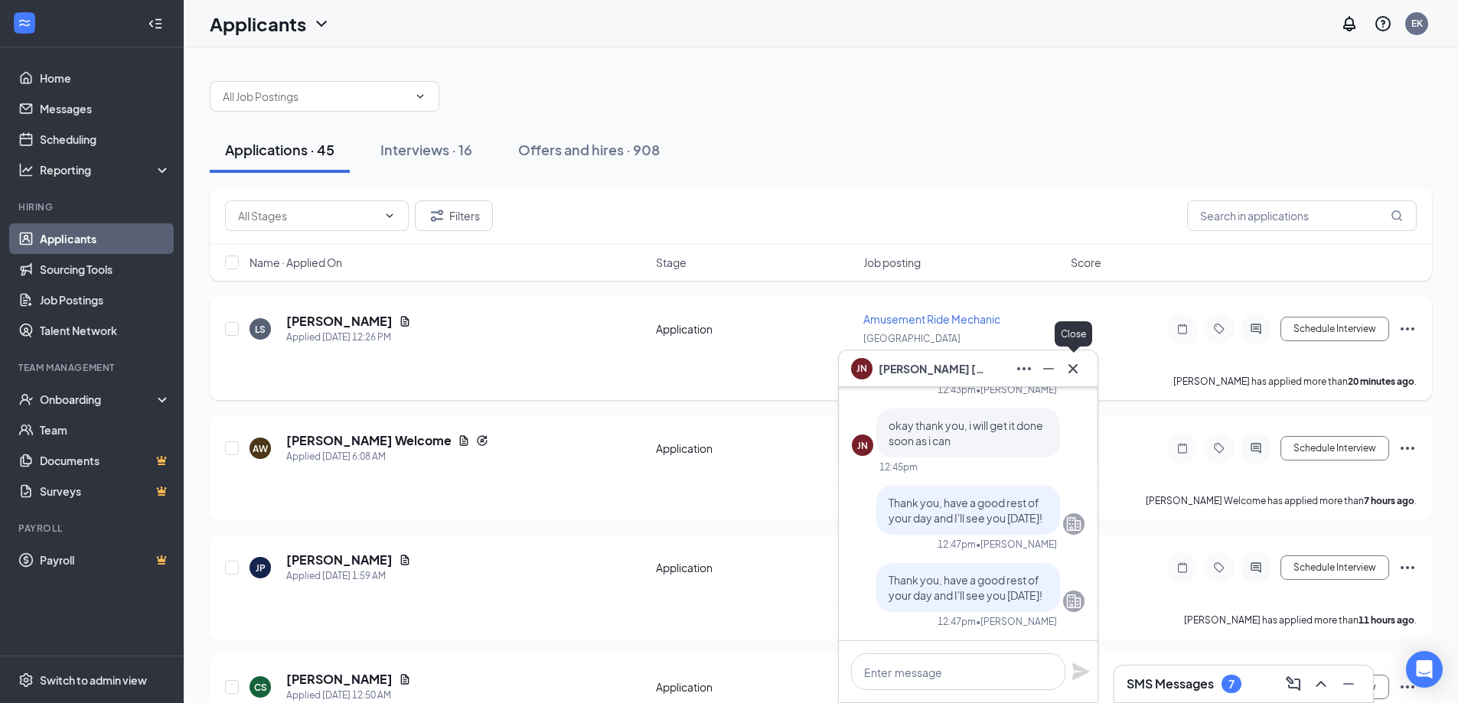
click at [1065, 368] on icon "Cross" at bounding box center [1073, 369] width 18 height 18
